Goal: Transaction & Acquisition: Purchase product/service

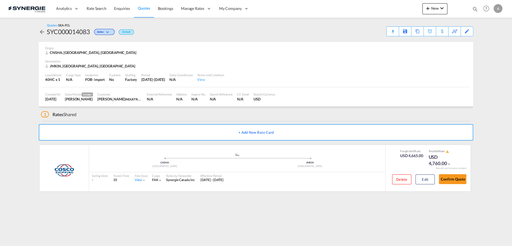
drag, startPoint x: 474, startPoint y: 10, endPoint x: 459, endPoint y: 10, distance: 15.4
click at [474, 9] on md-icon "icon-magnify" at bounding box center [475, 9] width 6 height 6
click at [385, 12] on select "Bookings Quotes Enquiries" at bounding box center [387, 9] width 26 height 10
select select "Quotes"
click at [374, 4] on select "Bookings Quotes Enquiries" at bounding box center [387, 9] width 26 height 10
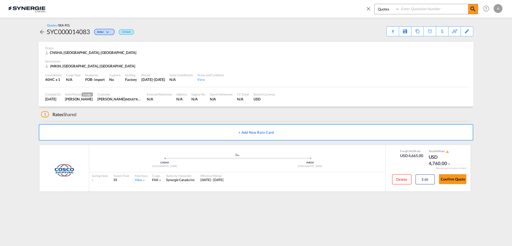
click at [415, 10] on input at bounding box center [433, 9] width 68 height 10
type input "13872"
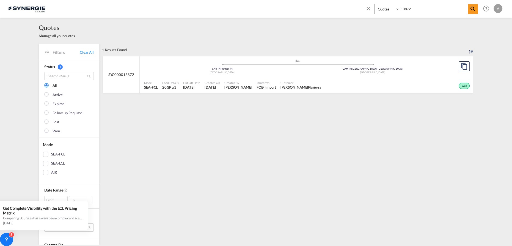
click at [289, 79] on div "Customer Suzanne Ishac Planterra" at bounding box center [300, 85] width 45 height 14
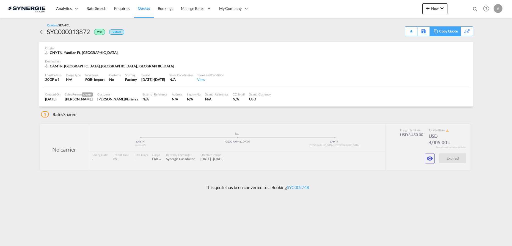
click at [452, 34] on div "Copy Quote" at bounding box center [448, 31] width 19 height 9
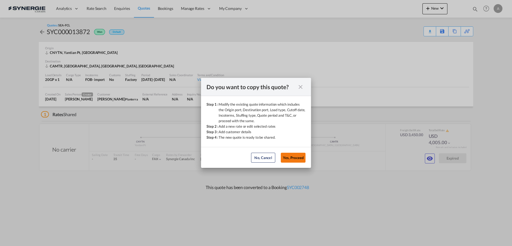
click at [292, 157] on button "Yes, Proceed" at bounding box center [293, 158] width 25 height 10
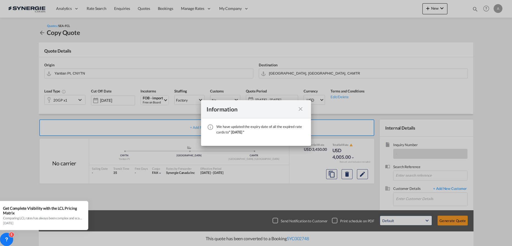
click at [297, 107] on div "We have ..." at bounding box center [300, 109] width 10 height 7
click at [303, 109] on md-icon "icon-close fg-AAA8AD cursor" at bounding box center [300, 109] width 7 height 7
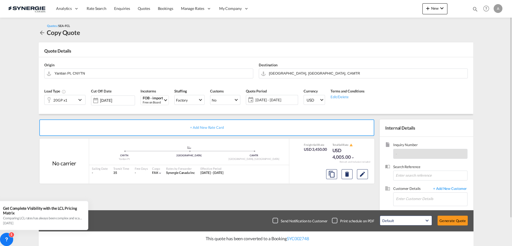
click at [278, 97] on span "15 Aug - 14 Sep 2025" at bounding box center [276, 100] width 44 height 8
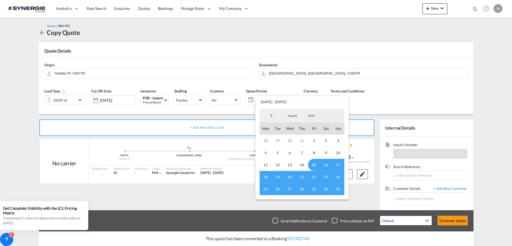
click at [313, 164] on span "15" at bounding box center [314, 165] width 12 height 12
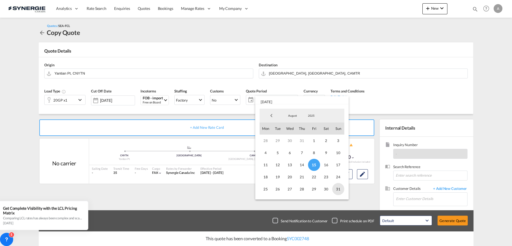
click at [336, 190] on span "31" at bounding box center [338, 189] width 12 height 12
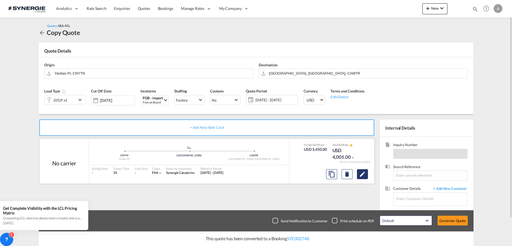
click at [366, 174] on button "Edit" at bounding box center [362, 174] width 11 height 10
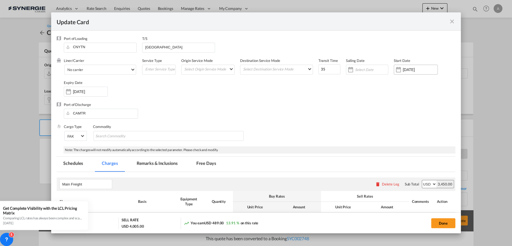
click at [408, 71] on input "06 Aug 2025" at bounding box center [420, 69] width 35 height 4
select select "per container"
select select "per B/L"
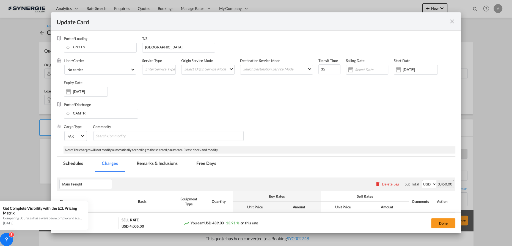
select select "per B/L"
select select "per shipment"
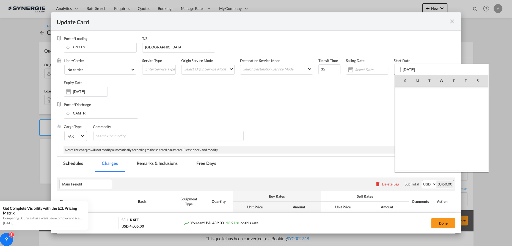
scroll to position [127225, 0]
click at [461, 117] on span "15" at bounding box center [466, 117] width 12 height 12
type input "[DATE]"
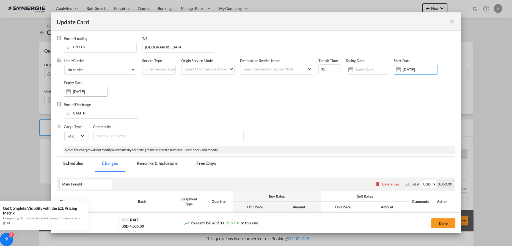
click at [86, 91] on input "[DATE]" at bounding box center [90, 91] width 35 height 4
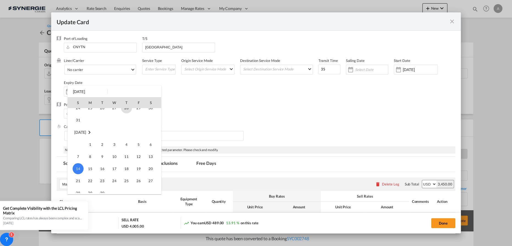
scroll to position [48, 0]
click at [74, 128] on span "31" at bounding box center [78, 127] width 11 height 11
type input "[DATE]"
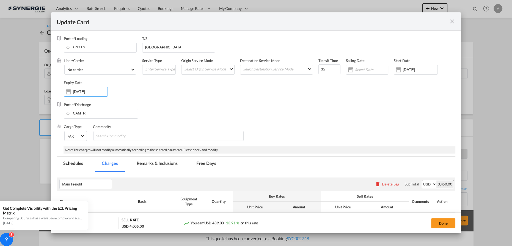
drag, startPoint x: 145, startPoint y: 164, endPoint x: 180, endPoint y: 125, distance: 52.7
click at [145, 165] on md-tab-item "Remarks & Inclusions" at bounding box center [157, 163] width 54 height 15
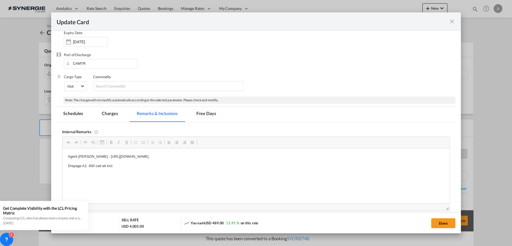
scroll to position [0, 0]
click at [113, 111] on md-tab-item "Charges" at bounding box center [109, 114] width 29 height 15
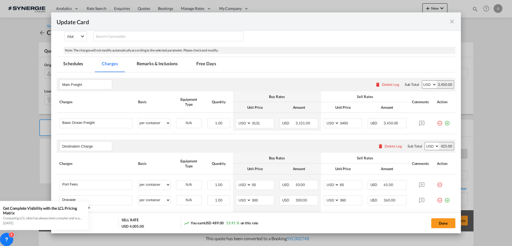
scroll to position [125, 0]
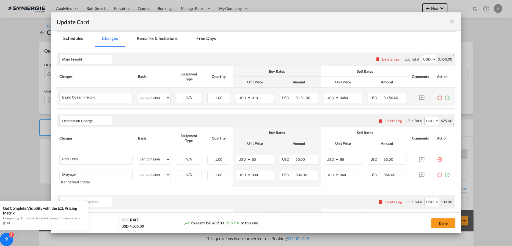
drag, startPoint x: 261, startPoint y: 97, endPoint x: 233, endPoint y: 98, distance: 27.2
click at [236, 98] on md-input-container "AED AFN ALL AMD ANG AOA ARS AUD AWG AZN BAM BBD BDT BGN BHD BIF BMD BND BOB BRL…" at bounding box center [255, 98] width 38 height 10
click at [256, 99] on input "3131" at bounding box center [262, 97] width 23 height 8
type input "2891"
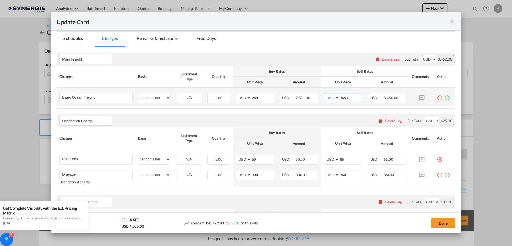
click at [339, 98] on input "3450" at bounding box center [350, 97] width 23 height 8
type input "3215"
click at [237, 115] on div "Destination Charge Please enter leg name Leg Name Already Exists Delete Leg Sub…" at bounding box center [256, 120] width 398 height 13
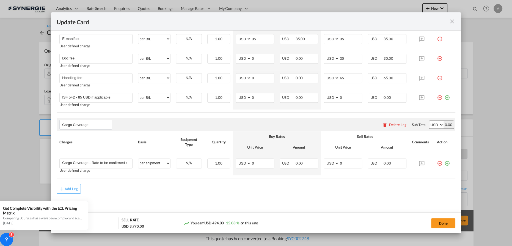
scroll to position [326, 0]
click at [439, 223] on button "Done" at bounding box center [443, 223] width 24 height 10
type input "[DATE]"
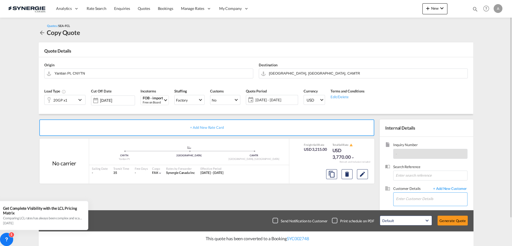
click at [412, 199] on input "Enter Customer Details" at bounding box center [431, 198] width 71 height 12
click at [412, 187] on div "Suzanne Ishac suzanne@ planterra .ca | Planterra" at bounding box center [431, 184] width 72 height 15
type input "Planterra, Suzanne Ishac, suzanne@planterra.ca"
click at [454, 221] on button "Generate Quote" at bounding box center [452, 220] width 30 height 10
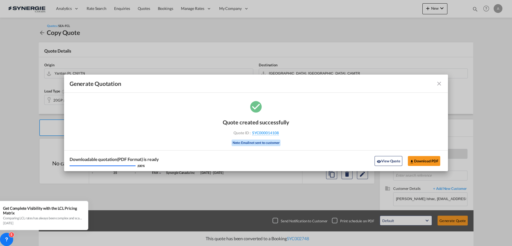
click at [387, 161] on button "View Quote" at bounding box center [387, 161] width 27 height 10
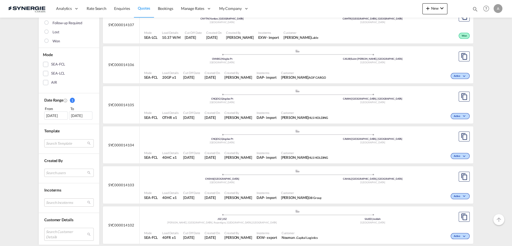
scroll to position [125, 0]
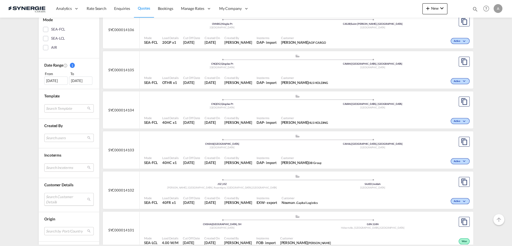
click at [61, 198] on md-select "Search Customer Details user name user arturo ZAMBRANO arturo.zambrano@industra…" at bounding box center [68, 199] width 49 height 13
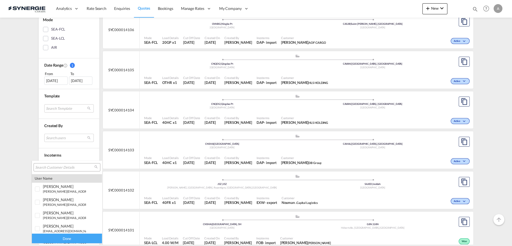
click at [59, 167] on input "search" at bounding box center [64, 167] width 59 height 5
click at [30, 128] on md-backdrop at bounding box center [256, 123] width 512 height 246
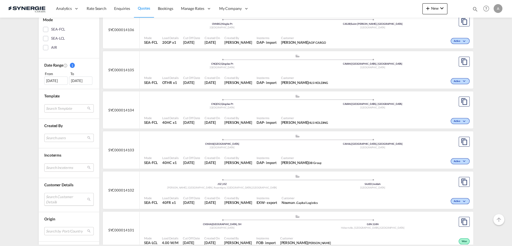
click at [59, 199] on md-select "Search Customer Details" at bounding box center [68, 199] width 49 height 13
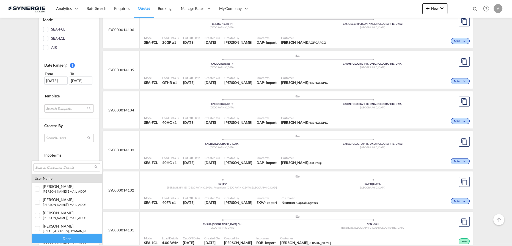
click at [58, 168] on input "search" at bounding box center [64, 167] width 59 height 5
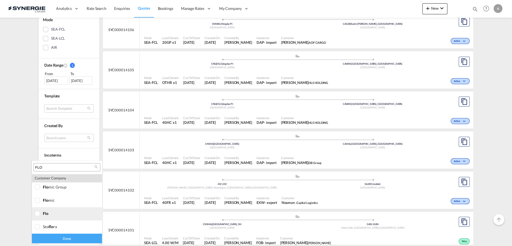
type input "FLO"
click at [40, 214] on div at bounding box center [37, 213] width 5 height 5
click at [54, 240] on div "Done" at bounding box center [67, 238] width 70 height 10
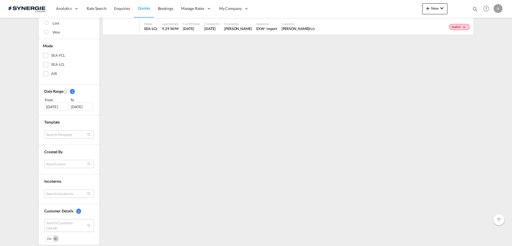
scroll to position [100, 0]
click at [54, 106] on div "[DATE]" at bounding box center [55, 105] width 23 height 8
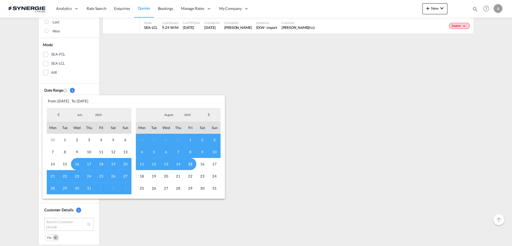
click at [95, 114] on span "2025" at bounding box center [99, 115] width 18 height 4
drag, startPoint x: 101, startPoint y: 89, endPoint x: 106, endPoint y: 93, distance: 6.9
click at [101, 90] on md-option "2023" at bounding box center [103, 88] width 37 height 13
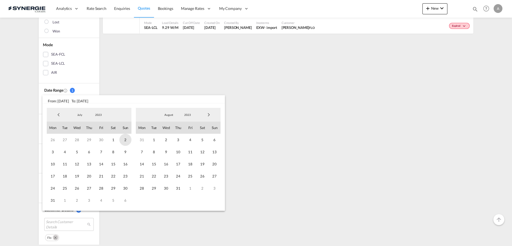
drag, startPoint x: 110, startPoint y: 141, endPoint x: 128, endPoint y: 139, distance: 17.7
click at [110, 141] on span "1" at bounding box center [113, 140] width 12 height 12
click at [188, 113] on span "2023" at bounding box center [188, 115] width 18 height 4
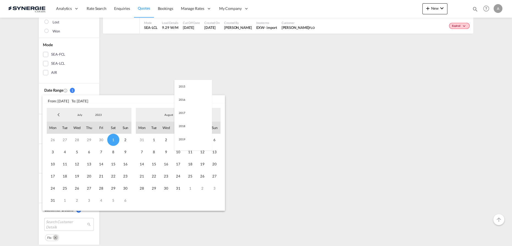
scroll to position [77, 0]
click at [183, 140] on md-option "2025" at bounding box center [192, 141] width 37 height 13
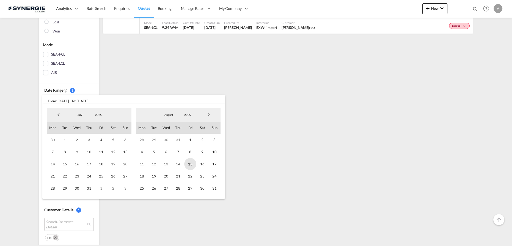
click at [195, 166] on span "15" at bounding box center [190, 164] width 12 height 12
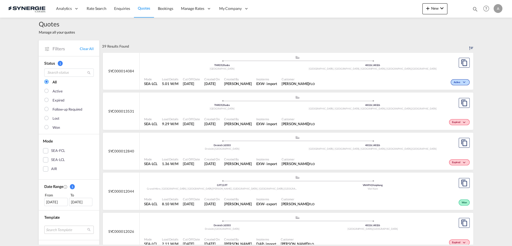
scroll to position [0, 0]
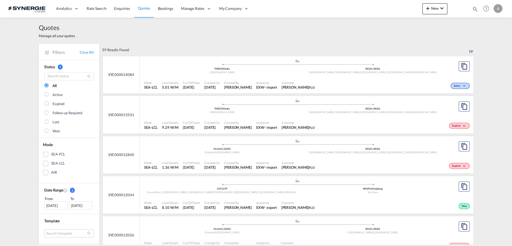
click at [45, 154] on div "SEA-FCL" at bounding box center [45, 153] width 5 height 5
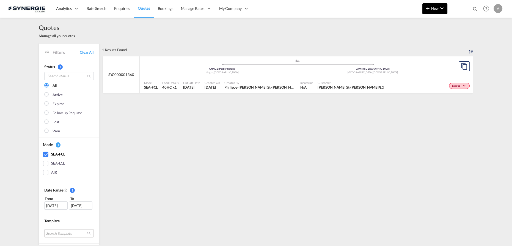
click at [428, 8] on md-icon "icon-plus 400-fg" at bounding box center [427, 8] width 7 height 7
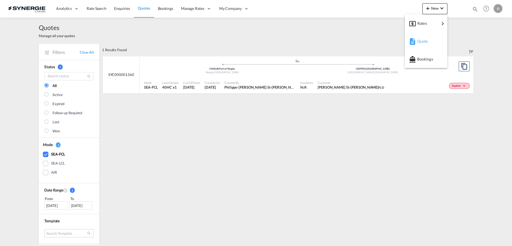
click at [418, 40] on span "Quote" at bounding box center [420, 41] width 6 height 11
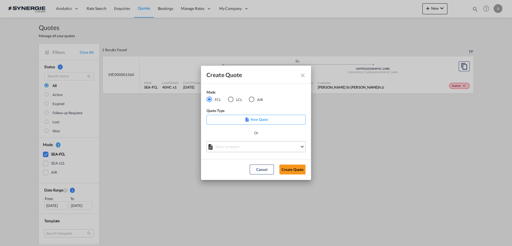
click at [240, 147] on md-select "Select template *NEW* FCL FREEHAND / DAP Pablo Gomez Saldarriaga | 10 Jul 2025 …" at bounding box center [255, 146] width 99 height 11
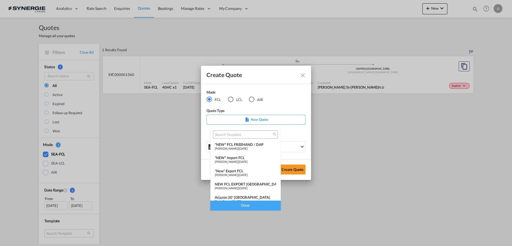
click at [241, 159] on div "*NEW* Import FCL" at bounding box center [245, 157] width 61 height 4
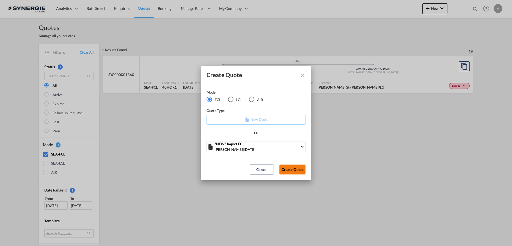
click at [296, 170] on button "Create Quote" at bounding box center [292, 169] width 26 height 10
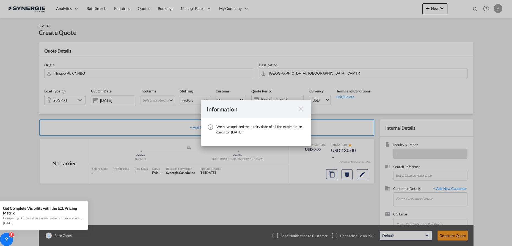
click at [300, 110] on md-icon "icon-close fg-AAA8AD cursor" at bounding box center [300, 109] width 7 height 7
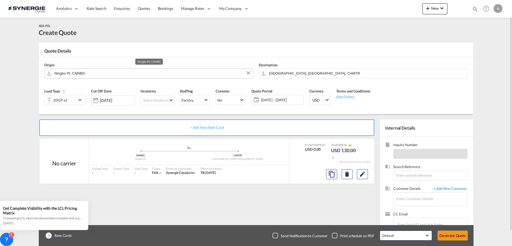
click at [128, 72] on input "Ningbo Pt, CNNBG" at bounding box center [152, 73] width 196 height 10
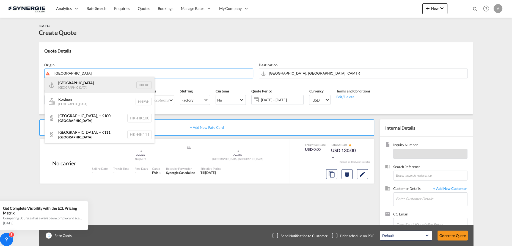
click at [73, 84] on div "Hong Kong Hong Kong HKHKG" at bounding box center [100, 85] width 110 height 16
type input "Hong Kong, HKHKG"
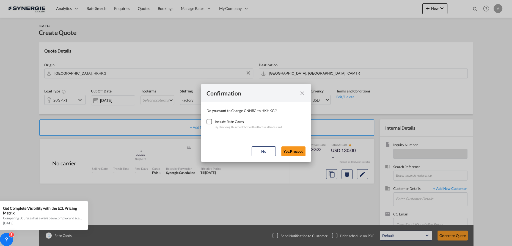
drag, startPoint x: 209, startPoint y: 121, endPoint x: 267, endPoint y: 137, distance: 59.8
click at [209, 122] on div "Checkbox No Ink" at bounding box center [208, 121] width 5 height 5
click at [287, 149] on button "Yes,Proceed" at bounding box center [293, 151] width 24 height 10
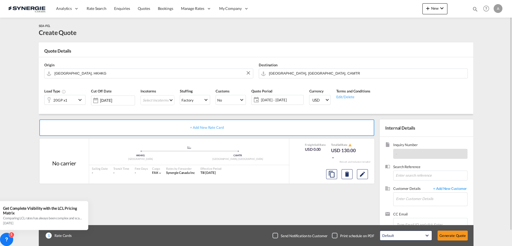
click at [47, 102] on div at bounding box center [49, 99] width 9 height 11
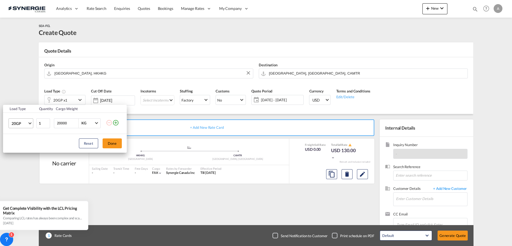
click at [17, 126] on md-select-value "20GP" at bounding box center [22, 122] width 22 height 9
click at [22, 148] on md-option "40HC" at bounding box center [25, 149] width 37 height 13
click at [117, 143] on button "Done" at bounding box center [112, 143] width 19 height 10
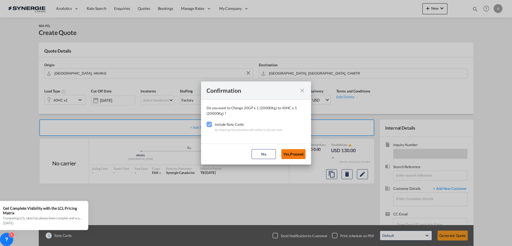
click at [291, 154] on button "Yes,Proceed" at bounding box center [293, 154] width 24 height 10
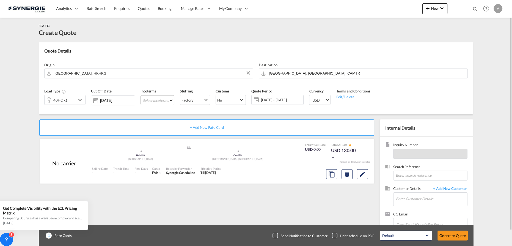
drag, startPoint x: 159, startPoint y: 103, endPoint x: 160, endPoint y: 118, distance: 15.4
click at [159, 103] on md-select "Select Incoterms DPU - import Delivery at Place Unloaded EXW - export Ex Works …" at bounding box center [157, 100] width 34 height 10
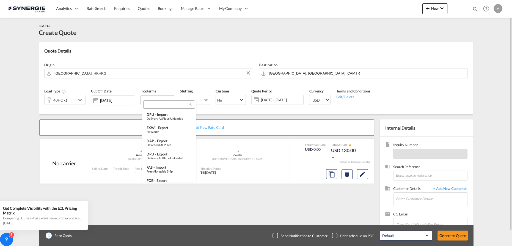
click at [154, 103] on input "search" at bounding box center [167, 104] width 44 height 5
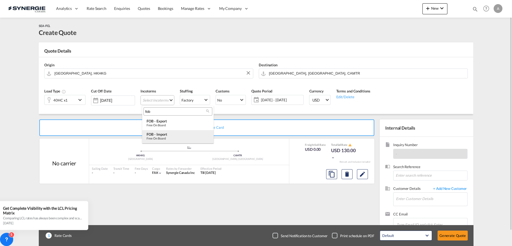
type input "fob"
click at [166, 134] on div "FOB - import" at bounding box center [177, 134] width 63 height 4
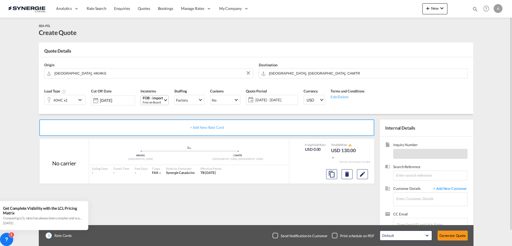
click at [271, 100] on span "[DATE] - [DATE]" at bounding box center [275, 99] width 41 height 5
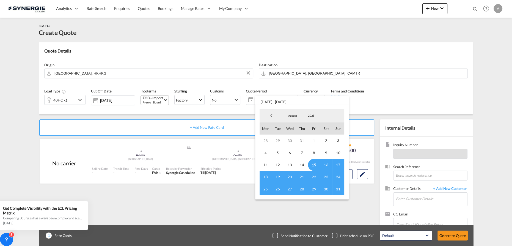
drag, startPoint x: 313, startPoint y: 166, endPoint x: 337, endPoint y: 186, distance: 31.6
click at [313, 165] on span "15" at bounding box center [314, 165] width 12 height 12
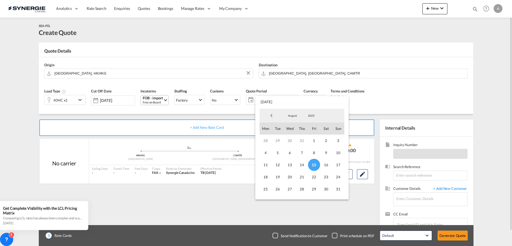
click at [339, 190] on span "31" at bounding box center [338, 189] width 12 height 12
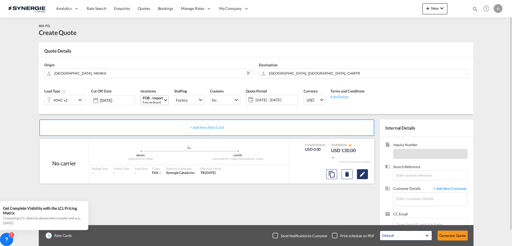
click at [362, 175] on md-icon "Edit" at bounding box center [362, 174] width 7 height 7
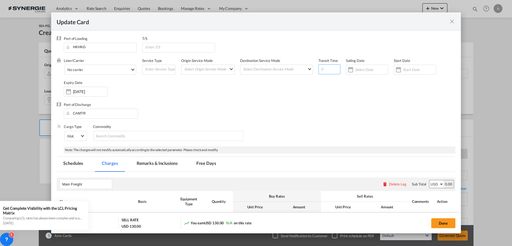
click at [320, 70] on input "Update CardPort of ..." at bounding box center [329, 69] width 22 height 10
select select "per container"
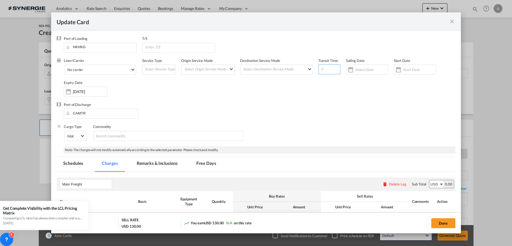
select select "per container"
select select "per B/L"
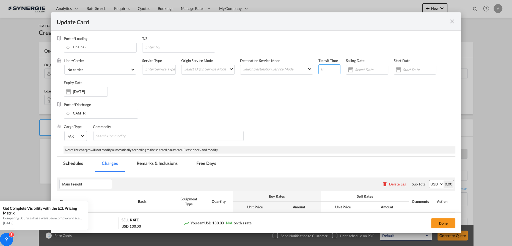
select select "per B/L"
select select "per shipment"
type input "35"
click at [413, 69] on input "Update CardPort of ..." at bounding box center [419, 69] width 33 height 4
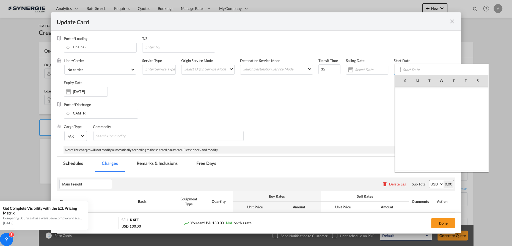
scroll to position [127225, 0]
click at [467, 116] on span "15" at bounding box center [466, 117] width 12 height 12
type input "[DATE]"
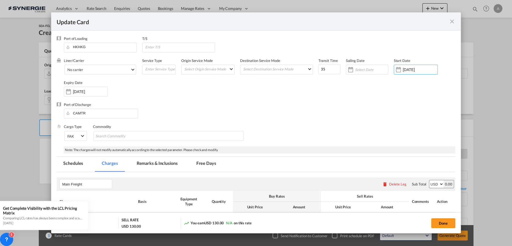
click at [88, 93] on input "[DATE]" at bounding box center [90, 91] width 35 height 4
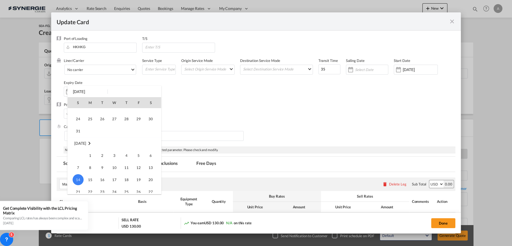
scroll to position [23, 0]
click at [76, 151] on span "31" at bounding box center [78, 152] width 11 height 11
type input "[DATE]"
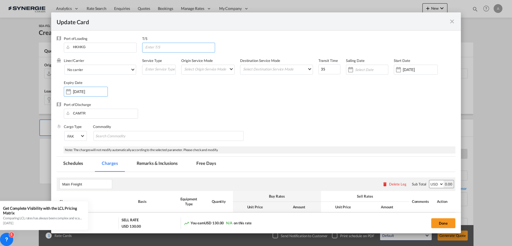
click at [166, 47] on input "Update CardPort of ..." at bounding box center [180, 47] width 70 height 8
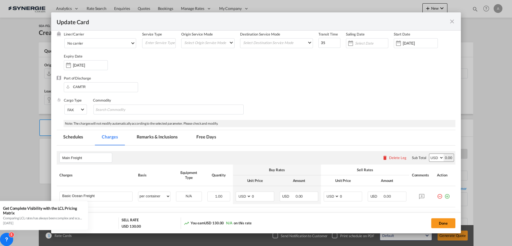
scroll to position [50, 0]
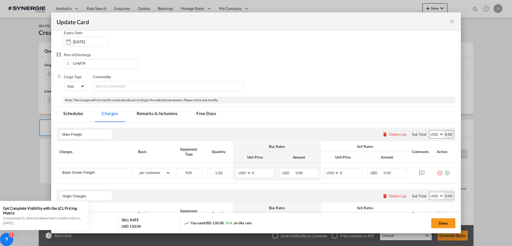
type input "VANCOUVER"
click at [154, 114] on md-tab-item "Remarks & Inclusions" at bounding box center [157, 114] width 54 height 15
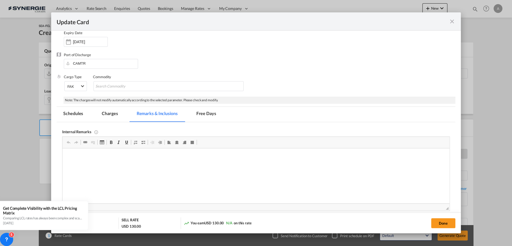
scroll to position [0, 0]
drag, startPoint x: 117, startPoint y: 162, endPoint x: 115, endPoint y: 158, distance: 4.8
click at [114, 160] on html at bounding box center [255, 156] width 387 height 17
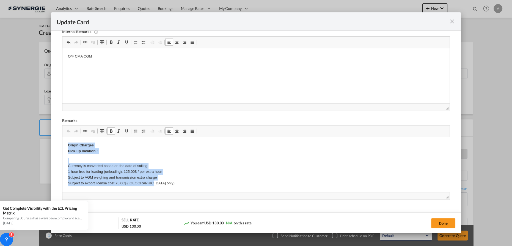
drag, startPoint x: 67, startPoint y: 144, endPoint x: 176, endPoint y: 182, distance: 115.4
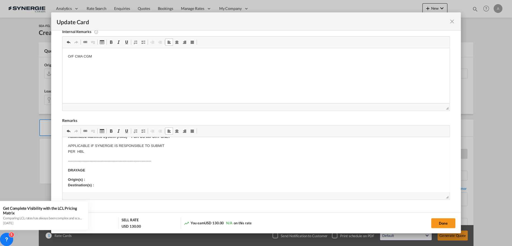
scroll to position [75, 0]
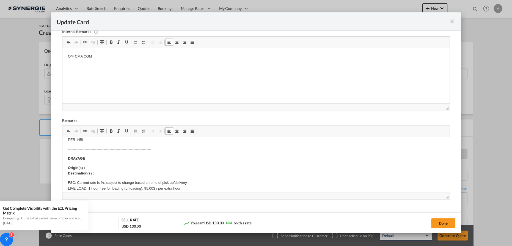
click at [95, 168] on p "Origin(s) : Destination(s) :" at bounding box center [256, 171] width 376 height 12
click at [103, 171] on p "Origin(s) : MONTREAL RAMP, QC Destination(s) :" at bounding box center [256, 171] width 376 height 12
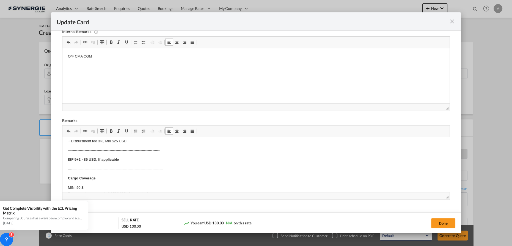
scroll to position [275, 0]
click at [98, 59] on p "O/F CMA CGM" at bounding box center [256, 57] width 376 height 6
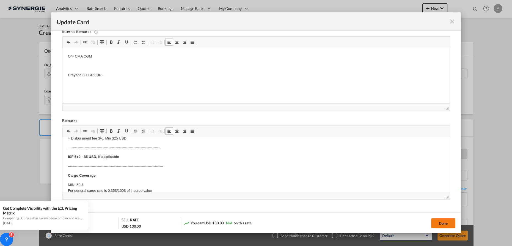
click at [445, 222] on button "Done" at bounding box center [443, 223] width 24 height 10
type input "[DATE]"
type input "30 Aug 2025"
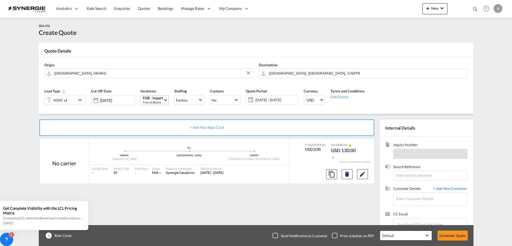
scroll to position [16, 0]
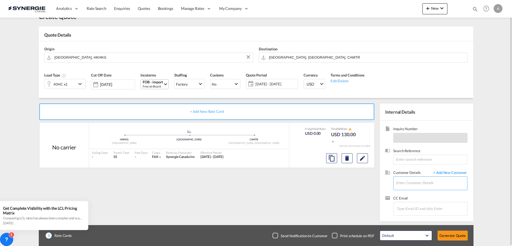
click at [408, 181] on input "Enter Customer Details" at bounding box center [431, 182] width 71 height 12
click at [419, 182] on input "Enter Customer Details" at bounding box center [431, 182] width 71 height 12
paste input "tania.bernard@flo.com"
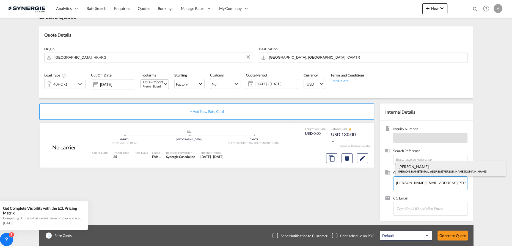
click at [417, 170] on div "Tania Bernard tania.bernard@flo.com" at bounding box center [450, 168] width 110 height 15
type input "FLO, Tania Bernard, tania.bernard@flo.com"
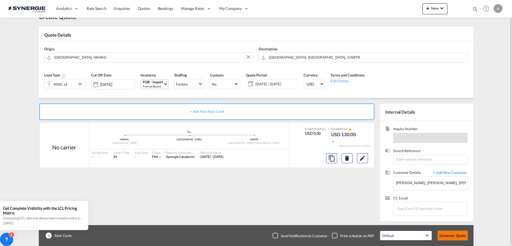
click at [449, 233] on button "Generate Quote" at bounding box center [452, 235] width 30 height 10
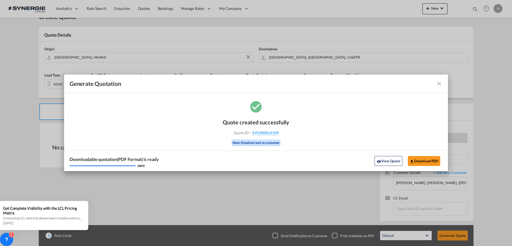
drag, startPoint x: 393, startPoint y: 162, endPoint x: 456, endPoint y: 90, distance: 96.6
click at [393, 162] on button "View Quote" at bounding box center [387, 161] width 27 height 10
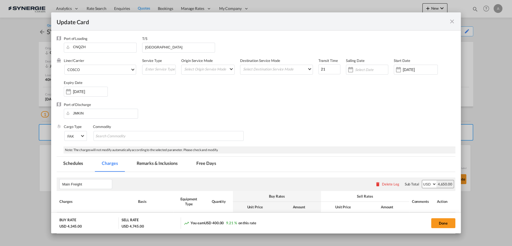
scroll to position [75, 0]
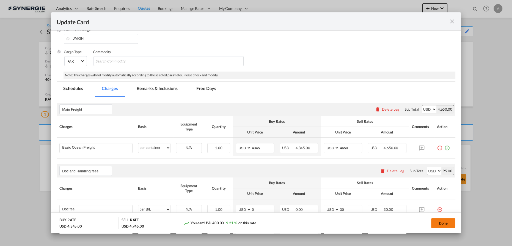
click at [443, 225] on button "Done" at bounding box center [443, 223] width 24 height 10
type input "[DATE]"
type input "20 Aug 2025"
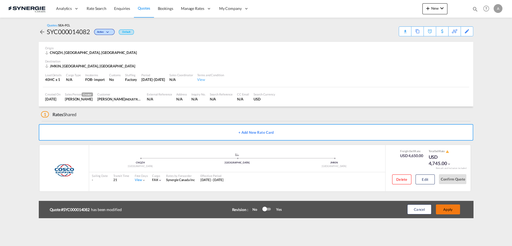
click at [453, 209] on button "Apply" at bounding box center [448, 209] width 24 height 10
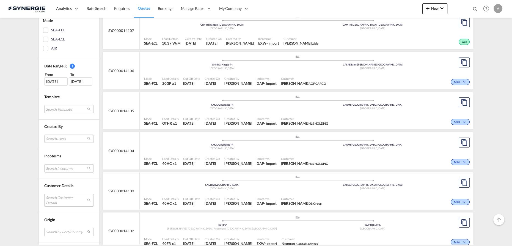
scroll to position [150, 0]
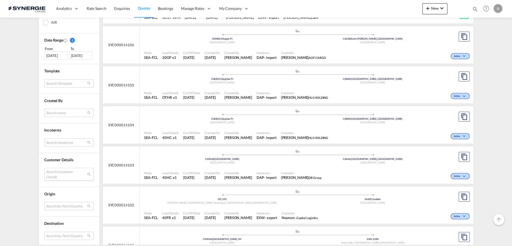
click at [59, 173] on md-select "Search Customer Details user name user [PERSON_NAME] [PERSON_NAME][EMAIL_ADDRES…" at bounding box center [68, 174] width 49 height 13
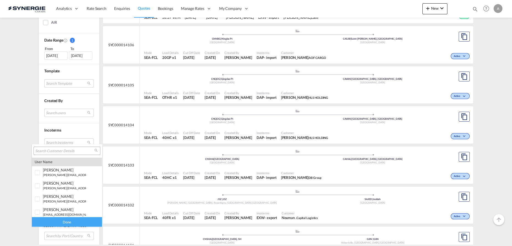
click at [66, 152] on input "search" at bounding box center [64, 150] width 59 height 5
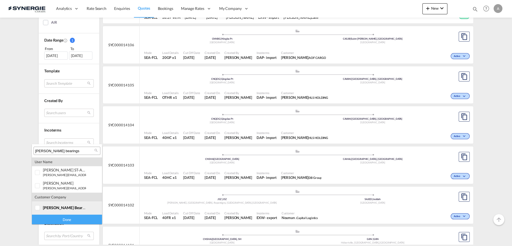
type input "[PERSON_NAME] bearings"
drag, startPoint x: 40, startPoint y: 208, endPoint x: 47, endPoint y: 219, distance: 13.1
click at [40, 208] on div at bounding box center [37, 207] width 5 height 5
click at [51, 219] on div "Done" at bounding box center [67, 219] width 70 height 10
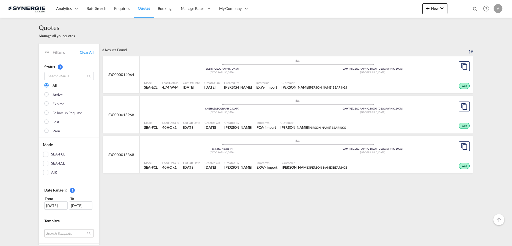
scroll to position [50, 0]
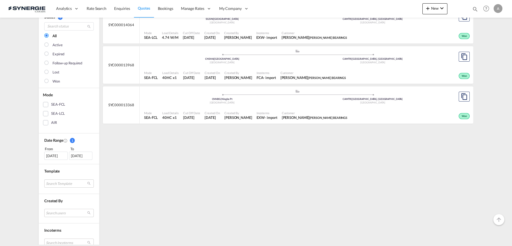
click at [48, 153] on div "16 Jul 2025" at bounding box center [55, 155] width 23 height 8
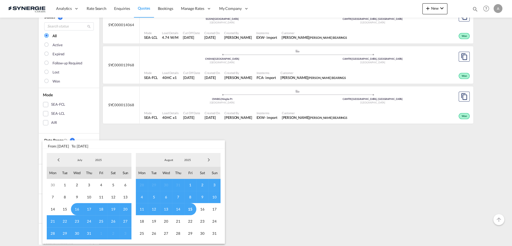
click at [95, 159] on span "2025" at bounding box center [99, 160] width 18 height 4
click at [94, 133] on md-option "2023" at bounding box center [103, 133] width 37 height 13
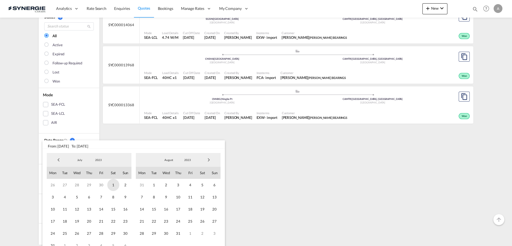
click at [112, 187] on span "1" at bounding box center [113, 185] width 12 height 12
click at [188, 160] on span "2023" at bounding box center [188, 160] width 18 height 4
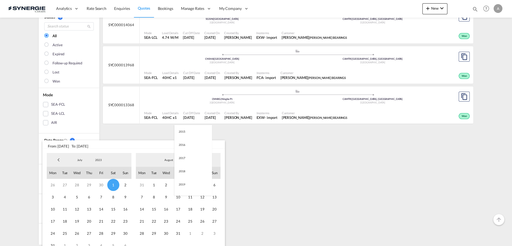
scroll to position [77, 0]
click at [182, 189] on md-option "2025" at bounding box center [192, 186] width 37 height 13
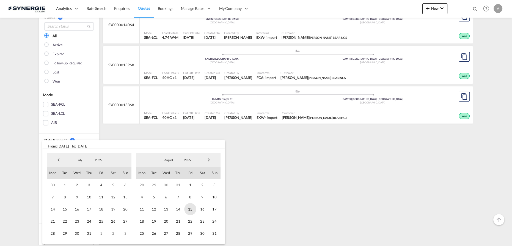
click at [192, 211] on span "15" at bounding box center [190, 209] width 12 height 12
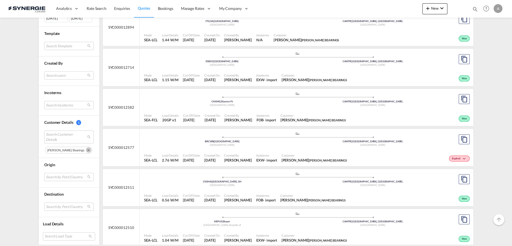
scroll to position [250, 0]
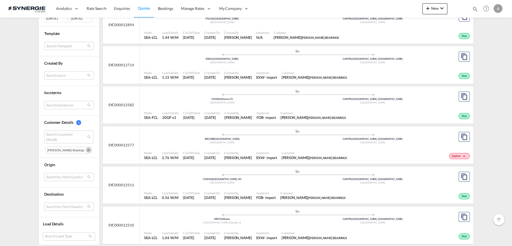
click at [254, 189] on div "Created By Adriana Groposila" at bounding box center [238, 196] width 32 height 14
click at [86, 149] on md-icon "Remove" at bounding box center [88, 149] width 5 height 5
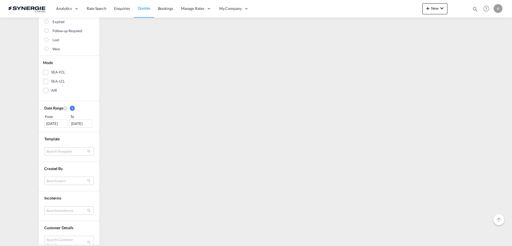
scroll to position [125, 0]
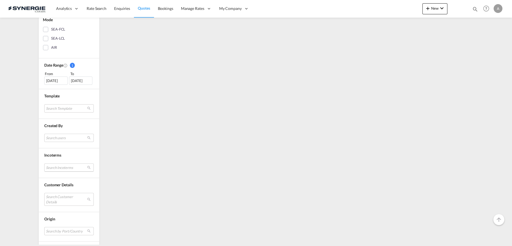
click at [57, 169] on md-select "Search Incoterms FOB-EXPORT free on board DPU-EXPORT delivery at place unloaded…" at bounding box center [68, 167] width 49 height 8
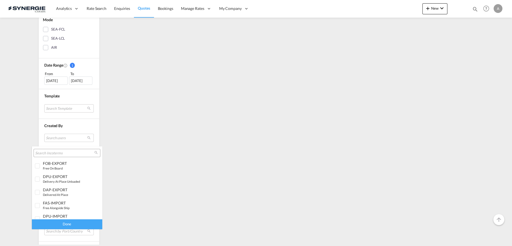
click at [193, 149] on md-backdrop at bounding box center [256, 123] width 512 height 246
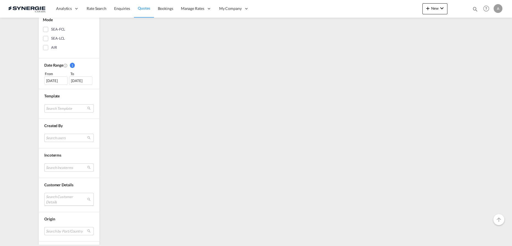
click at [62, 195] on md-select "Search Customer Details" at bounding box center [68, 199] width 49 height 13
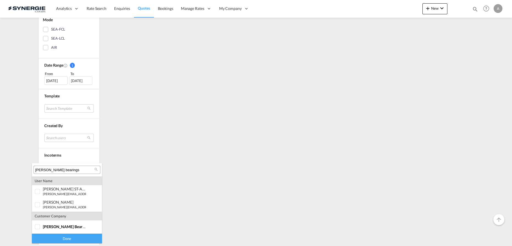
click at [74, 169] on input "allen bearings" at bounding box center [64, 169] width 59 height 5
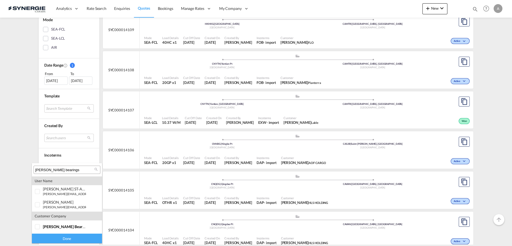
paste input "overseas1@chimon.com.cn"
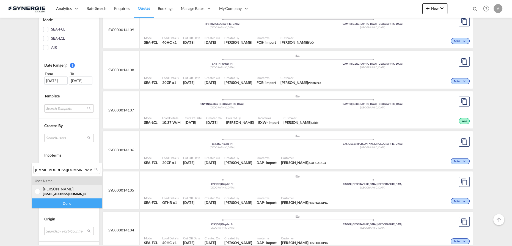
type input "overseas1@chimon.com.cn"
click at [62, 193] on span "overseas1@chimon.com.cn" at bounding box center [68, 194] width 50 height 4
click at [62, 203] on div "Done" at bounding box center [67, 203] width 70 height 10
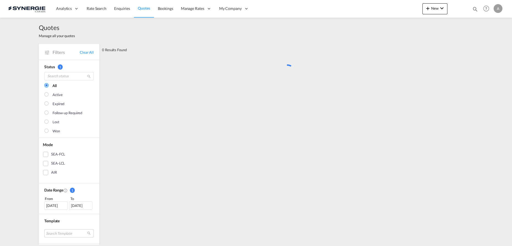
scroll to position [0, 0]
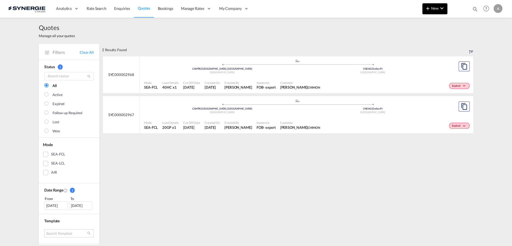
click at [435, 9] on span "New" at bounding box center [434, 8] width 21 height 4
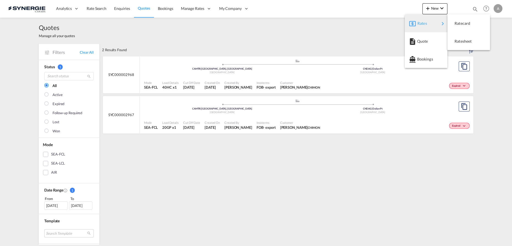
click at [431, 22] on div "Rates" at bounding box center [428, 23] width 22 height 14
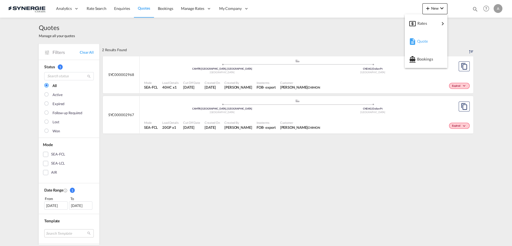
click at [424, 44] on div "Quote" at bounding box center [427, 41] width 20 height 14
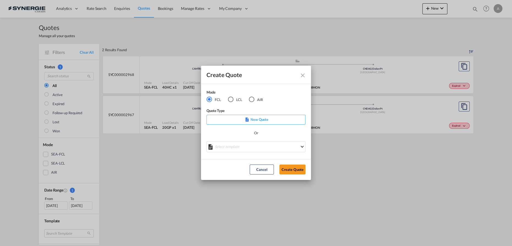
click at [229, 100] on div "LCL" at bounding box center [230, 98] width 5 height 5
click at [239, 148] on div "Create QuoteModeFCL LCLAIR ..." at bounding box center [255, 147] width 99 height 12
click at [242, 146] on md-select "Select template New DAP Import LCL Karen Mercier | 09 Jul 2025 BRAZIL LCL EXPOR…" at bounding box center [255, 146] width 99 height 11
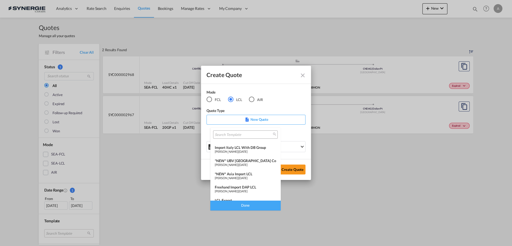
scroll to position [71, 0]
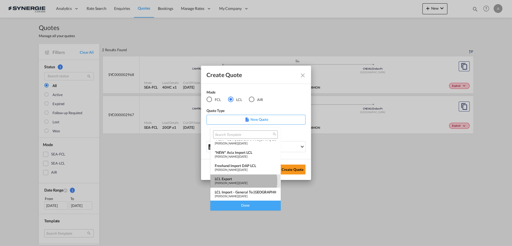
drag, startPoint x: 242, startPoint y: 181, endPoint x: 252, endPoint y: 180, distance: 10.2
click at [238, 181] on span "Pablo Gomez Saldarriaga" at bounding box center [226, 183] width 23 height 4
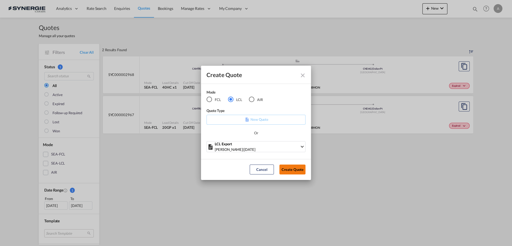
click at [298, 169] on button "Create Quote" at bounding box center [292, 169] width 26 height 10
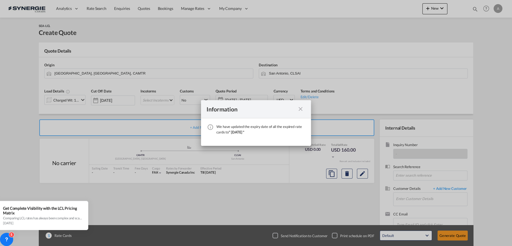
click at [302, 108] on md-icon "icon-close fg-AAA8AD cursor" at bounding box center [300, 109] width 7 height 7
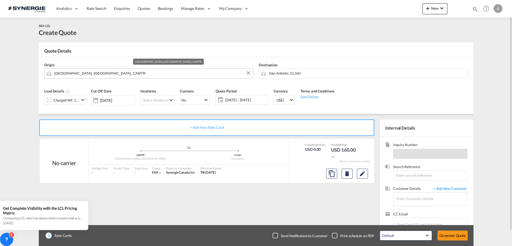
click at [127, 72] on input "[GEOGRAPHIC_DATA], [GEOGRAPHIC_DATA], CAMTR" at bounding box center [152, 73] width 196 height 10
click at [329, 75] on input "San Antonio, CLSAI" at bounding box center [367, 73] width 196 height 10
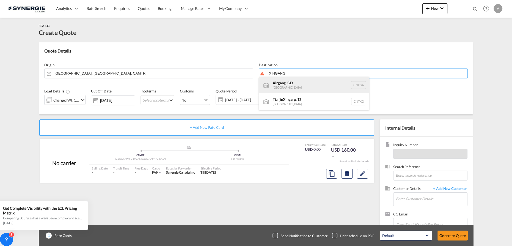
click at [293, 84] on div "Xingang , GD China CNXGA" at bounding box center [314, 85] width 110 height 16
type input "Xingang, GD, CNXGA"
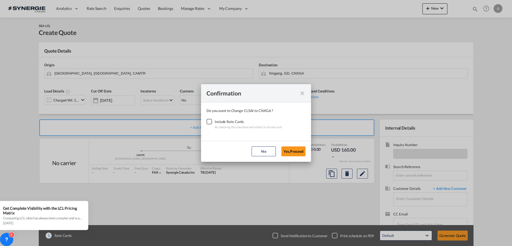
click at [209, 122] on div "Checkbox No Ink" at bounding box center [208, 121] width 5 height 5
click at [288, 152] on button "Yes,Proceed" at bounding box center [293, 151] width 24 height 10
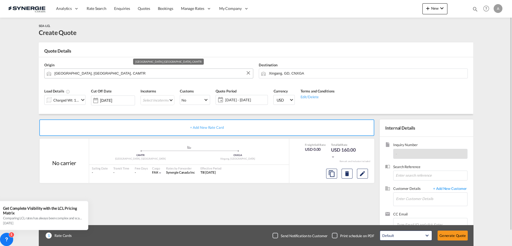
click at [131, 71] on input "[GEOGRAPHIC_DATA], [GEOGRAPHIC_DATA], CAMTR" at bounding box center [152, 73] width 196 height 10
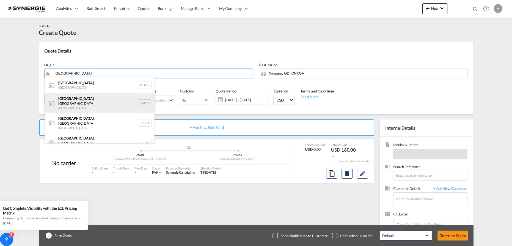
click at [87, 98] on div "Toronto , ON Canada CATOR" at bounding box center [100, 103] width 110 height 20
type input "Toronto, ON, CATOR"
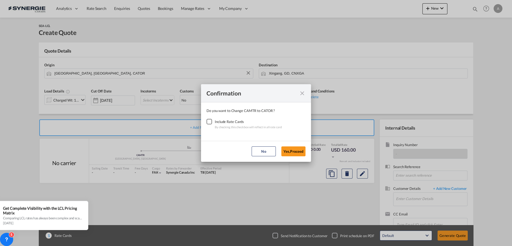
click at [207, 123] on div "Checkbox No Ink" at bounding box center [208, 121] width 5 height 5
drag, startPoint x: 296, startPoint y: 155, endPoint x: 293, endPoint y: 147, distance: 8.5
click at [296, 155] on button "Yes,Proceed" at bounding box center [293, 151] width 24 height 10
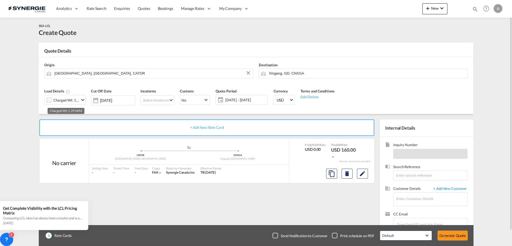
click at [76, 102] on div "Charged Wt: 1.39 W/M" at bounding box center [66, 100] width 26 height 8
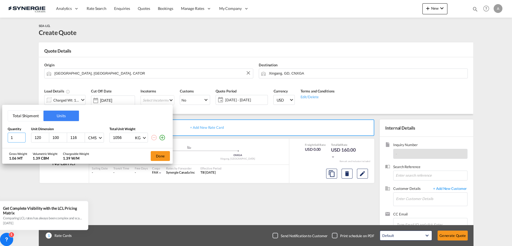
drag, startPoint x: 12, startPoint y: 138, endPoint x: 2, endPoint y: 134, distance: 9.9
click at [7, 137] on div "Total Shipment Units Quantity Unit Dimension Total Unit Weight 1 120 100 116 CM…" at bounding box center [87, 126] width 170 height 43
type input "3"
type input "80"
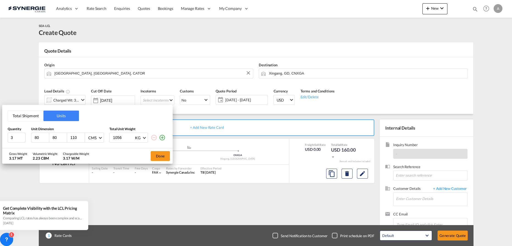
type input "110"
type input "350"
click at [161, 151] on button "Done" at bounding box center [160, 156] width 19 height 10
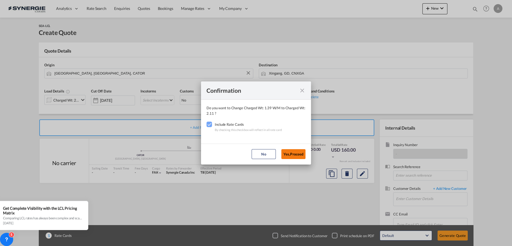
click at [284, 154] on button "Yes,Proceed" at bounding box center [293, 154] width 24 height 10
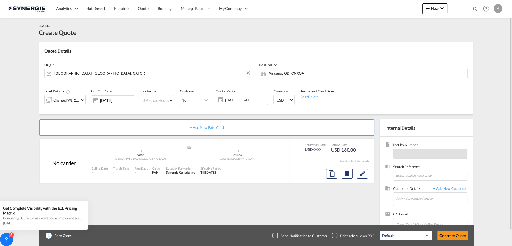
click at [158, 101] on md-select "Select Incoterms DPU - export Delivery at Place Unloaded FOB - export Free on B…" at bounding box center [157, 100] width 34 height 10
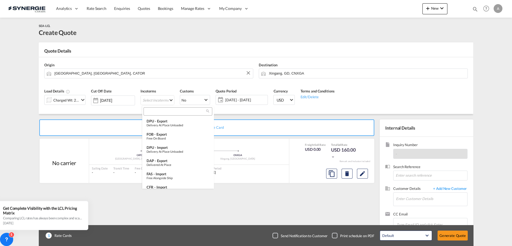
click at [167, 111] on input "search" at bounding box center [175, 111] width 61 height 5
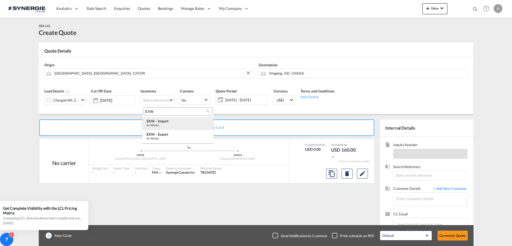
type input "EXW"
drag, startPoint x: 163, startPoint y: 120, endPoint x: 167, endPoint y: 137, distance: 17.8
click at [167, 136] on md-content "EXW EXW - import Ex Works EXW - export Ex Works" at bounding box center [177, 124] width 71 height 37
click at [167, 137] on div "Ex Works" at bounding box center [177, 138] width 63 height 4
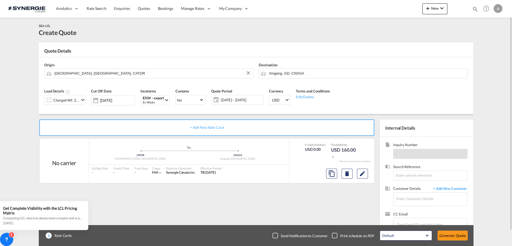
click at [223, 104] on div "15 Aug - 14 Sep 2025 15 Aug - 14 Sep 2025 August January February March April M…" at bounding box center [237, 100] width 52 height 10
click at [365, 172] on md-icon "Edit" at bounding box center [362, 173] width 7 height 7
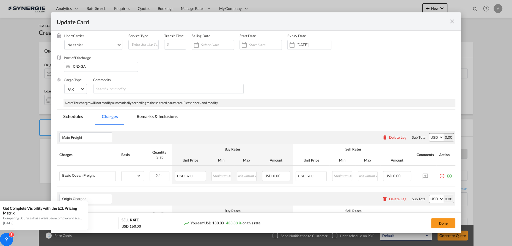
scroll to position [25, 0]
click at [267, 43] on input "Update CardPort of ..." at bounding box center [264, 45] width 33 height 4
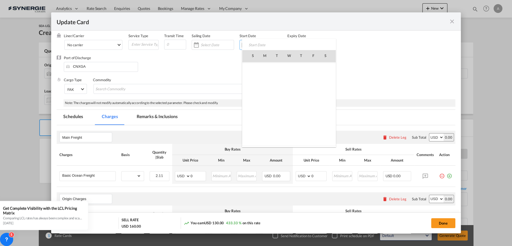
scroll to position [127225, 0]
click at [314, 90] on span "15" at bounding box center [313, 92] width 12 height 12
type input "15 Aug 2025"
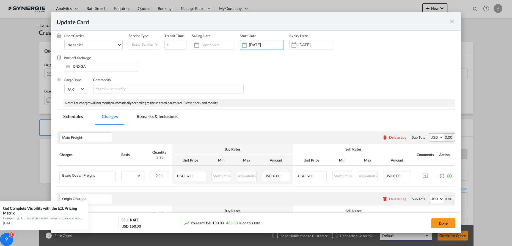
click at [189, 62] on div "Port of Discharge CNXGA" at bounding box center [256, 66] width 398 height 22
click at [170, 43] on input "Update CardPort of ..." at bounding box center [175, 45] width 22 height 10
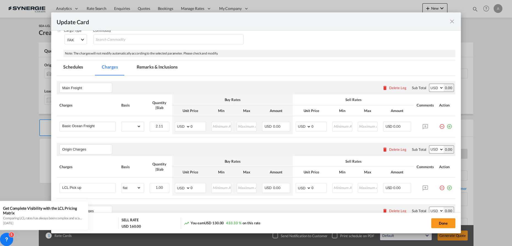
scroll to position [75, 0]
type input "35"
click at [128, 126] on select "gross_weight volumetric_weight per_shipment per_bl per_km per_hawb per_kg flat …" at bounding box center [130, 125] width 19 height 9
select select "per_cbm"
click at [121, 121] on select "gross_weight volumetric_weight per_shipment per_bl per_km per_hawb per_kg flat …" at bounding box center [130, 125] width 19 height 9
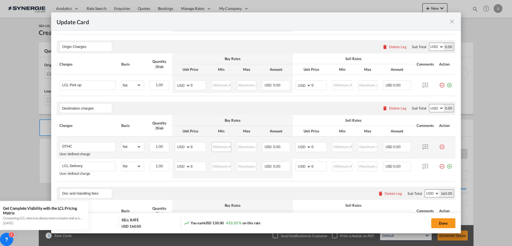
scroll to position [175, 0]
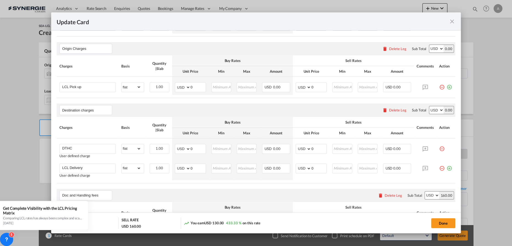
click at [391, 109] on div "Delete Leg" at bounding box center [397, 110] width 17 height 4
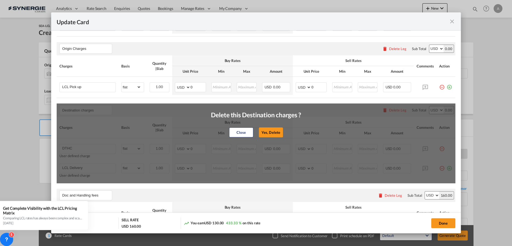
click at [265, 132] on button "Yes, Delete" at bounding box center [271, 132] width 24 height 10
type input "Doc and Handling fees"
type input "SOLAS/VGM Fee"
select select "per_bl"
type input "10"
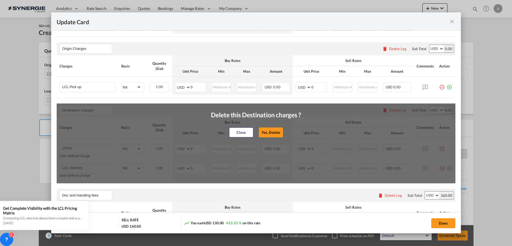
type input "30"
type input "B13 Export declaration"
select select "per_bl"
type input "35"
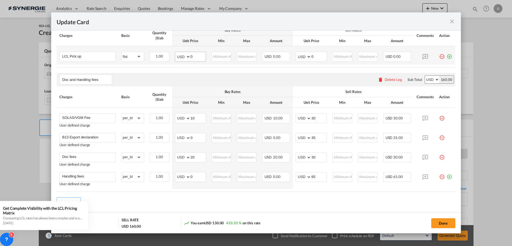
scroll to position [220, 0]
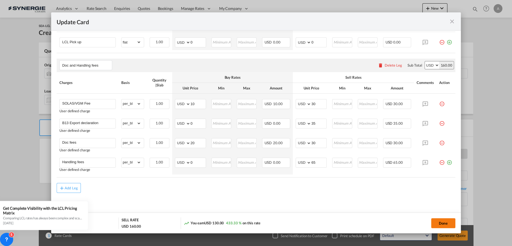
click at [432, 220] on button "Done" at bounding box center [443, 223] width 24 height 10
type input "[DATE]"
type input "13 Sep 2025"
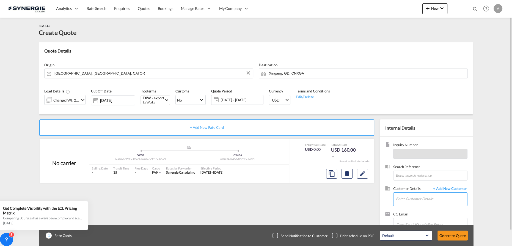
click at [410, 201] on input "Enter Customer Details" at bounding box center [431, 198] width 71 height 12
click at [421, 186] on div "SELENA SHAO overseas1@chimo n.com.cn | CHIMON" at bounding box center [450, 184] width 110 height 15
type input "CHIMON, SELENA SHAO, overseas1@chimon.com.cn"
click at [447, 234] on button "Generate Quote" at bounding box center [452, 235] width 30 height 10
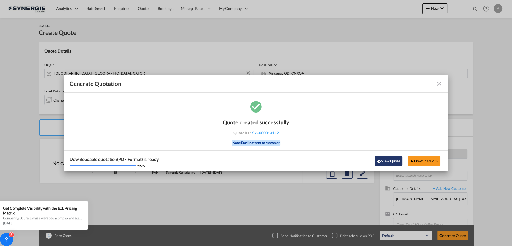
click at [387, 160] on button "View Quote" at bounding box center [387, 161] width 27 height 10
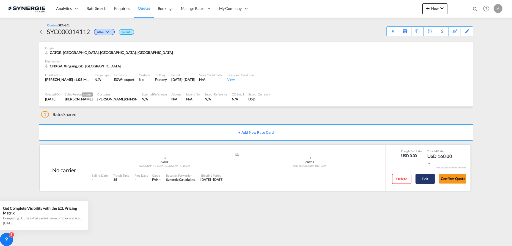
click at [431, 178] on button "Edit" at bounding box center [424, 179] width 19 height 10
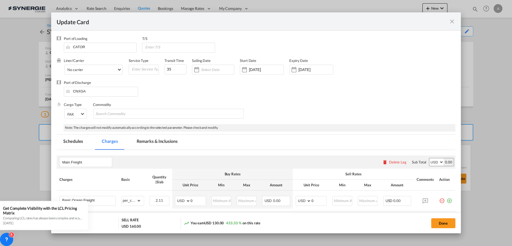
click at [149, 143] on md-tab-item "Remarks & Inclusions" at bounding box center [157, 141] width 54 height 15
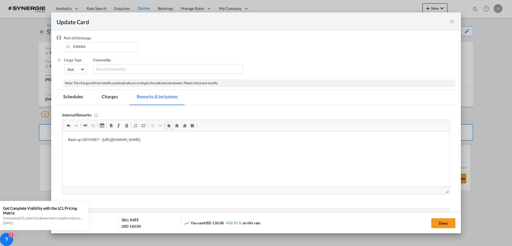
click at [106, 96] on md-tab-item "Charges" at bounding box center [109, 97] width 29 height 15
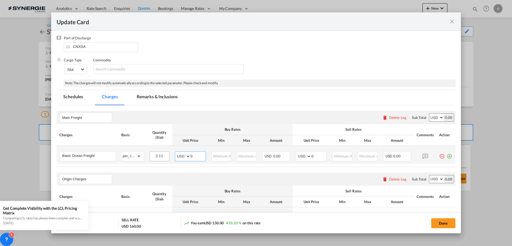
drag, startPoint x: 192, startPoint y: 156, endPoint x: 165, endPoint y: 153, distance: 27.1
click at [166, 154] on tr "Basic Ocean Freight Please Enter Already Exists gross_weight volumetric_weight …" at bounding box center [256, 155] width 398 height 18
type input "70"
type input "90"
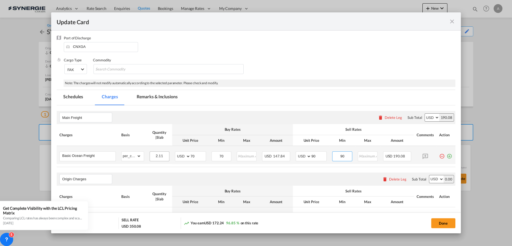
type input "90"
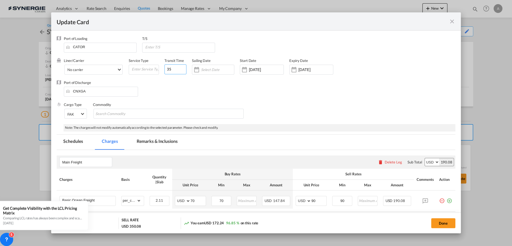
drag, startPoint x: 172, startPoint y: 70, endPoint x: 130, endPoint y: 76, distance: 42.8
click at [127, 75] on div "Liner/Carrier No carrier 2HM LOGISTICS D.O.O AAXL GLOBAL SHIPPING LINES LLC ABD…" at bounding box center [226, 69] width 324 height 22
type input "2"
type input "30"
click at [162, 52] on div "T/S" at bounding box center [181, 47] width 78 height 22
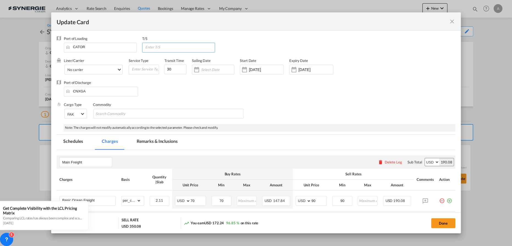
click at [160, 48] on input "Update Card Port ..." at bounding box center [180, 47] width 70 height 8
type input "[GEOGRAPHIC_DATA]"
click at [439, 223] on button "Done" at bounding box center [443, 223] width 24 height 10
type input "[DATE]"
type input "13 Sep 2025"
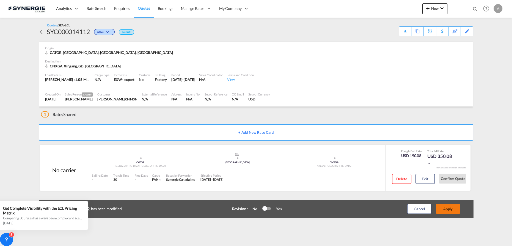
click at [444, 207] on button "Apply" at bounding box center [448, 209] width 24 height 10
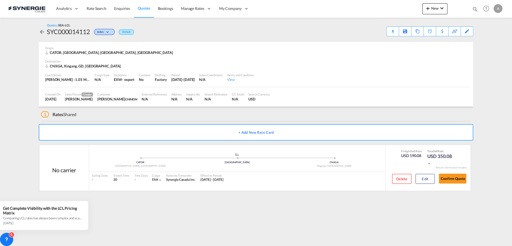
click at [63, 34] on div "SYC000014112" at bounding box center [68, 31] width 43 height 9
copy div "SYC000014112"
click at [417, 177] on button "Edit" at bounding box center [424, 179] width 19 height 10
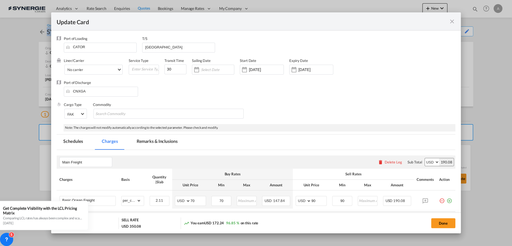
drag, startPoint x: 144, startPoint y: 146, endPoint x: 147, endPoint y: 141, distance: 6.3
click at [144, 146] on md-tab-item "Remarks & Inclusions" at bounding box center [157, 141] width 54 height 15
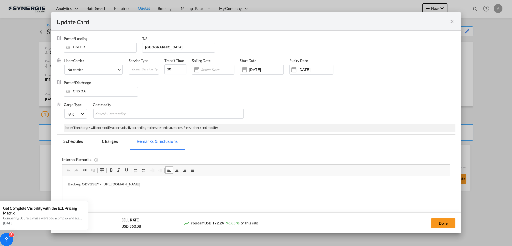
click at [257, 184] on p "Back-up ODYSSEY - https://app.frontapp.com/open/cnv_q6q47rj?key=p5OJDSzPeBs7CPD…" at bounding box center [256, 184] width 376 height 6
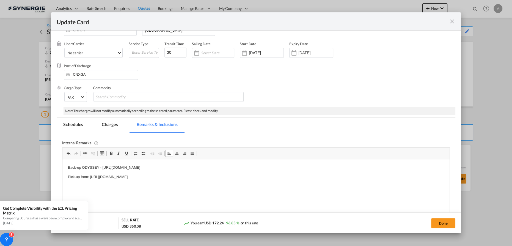
scroll to position [25, 0]
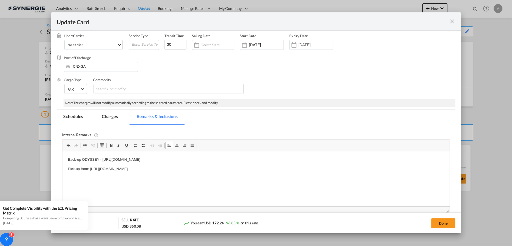
click at [107, 116] on md-tab-item "Charges" at bounding box center [109, 117] width 29 height 15
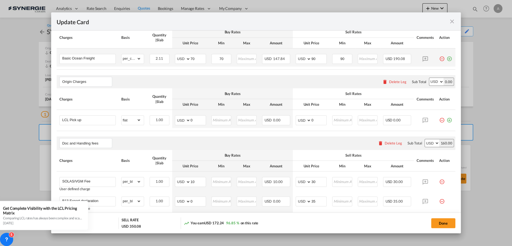
scroll to position [150, 0]
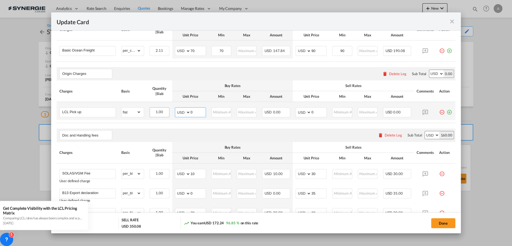
drag, startPoint x: 196, startPoint y: 112, endPoint x: 160, endPoint y: 116, distance: 36.5
click at [160, 116] on tr "LCL Pick up Please Enter Already Exists gross_weight volumetric_weight per_ship…" at bounding box center [256, 111] width 398 height 18
type input "65"
type input "150"
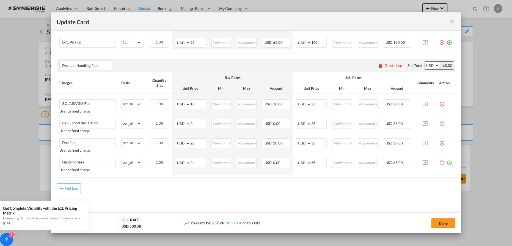
scroll to position [220, 0]
click at [158, 186] on div "Add Leg" at bounding box center [256, 188] width 398 height 10
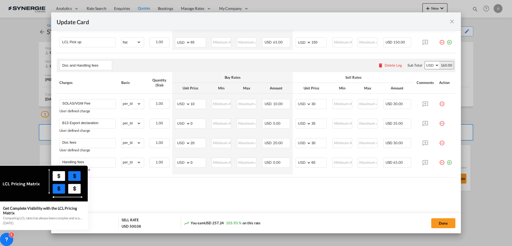
drag, startPoint x: 63, startPoint y: 220, endPoint x: 67, endPoint y: 230, distance: 11.6
click at [67, 230] on body "Analytics Reports Dashboard Rate Search Enquiries Quotes Bookings" at bounding box center [256, 123] width 512 height 246
click at [86, 165] on icon at bounding box center [87, 166] width 4 height 4
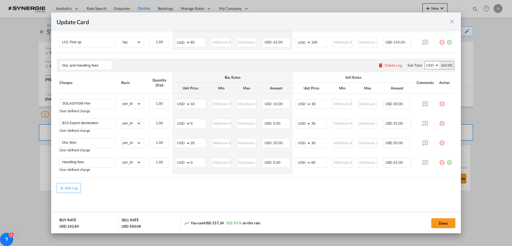
click at [120, 196] on md-content "Main Freight Please enter leg name Leg Name Already Exists Delete Leg Sub Total…" at bounding box center [256, 75] width 398 height 290
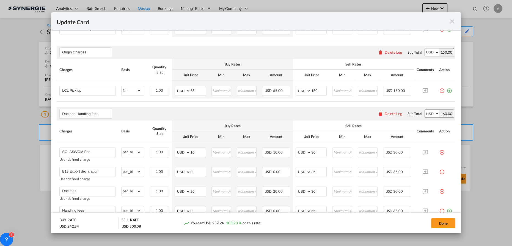
drag, startPoint x: 438, startPoint y: 225, endPoint x: 452, endPoint y: 215, distance: 16.8
click at [438, 225] on button "Done" at bounding box center [443, 223] width 24 height 10
type input "[DATE]"
type input "13 Sep 2025"
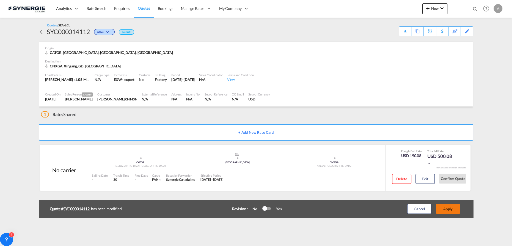
click at [448, 209] on button "Apply" at bounding box center [448, 209] width 24 height 10
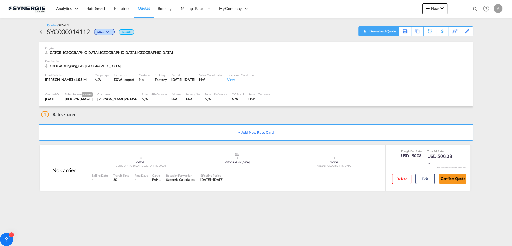
click at [376, 32] on div "Download Quote" at bounding box center [382, 31] width 28 height 9
drag, startPoint x: 489, startPoint y: 38, endPoint x: 487, endPoint y: 35, distance: 3.4
click at [488, 36] on md-content "Analytics Reports Dashboard Rate Search Enquiries Quotes Bookings" at bounding box center [256, 123] width 512 height 246
drag, startPoint x: 488, startPoint y: 43, endPoint x: 482, endPoint y: 40, distance: 7.2
click at [488, 43] on md-content "Analytics Reports Dashboard Rate Search Enquiries Quotes Bookings" at bounding box center [256, 123] width 512 height 246
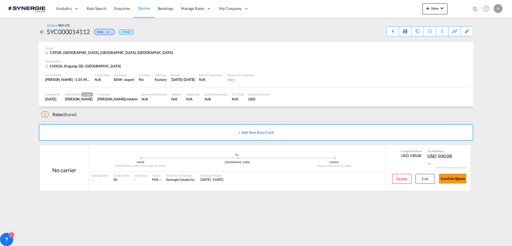
click at [366, 12] on div "Analytics Reports Dashboard Rate Search Enquiries Quotes Bookings" at bounding box center [255, 8] width 495 height 17
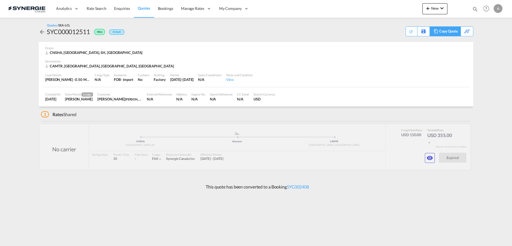
click at [448, 34] on div "Copy Quote" at bounding box center [448, 31] width 19 height 9
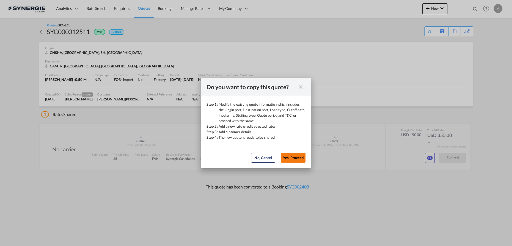
click at [296, 156] on button "Yes, Proceed" at bounding box center [293, 158] width 25 height 10
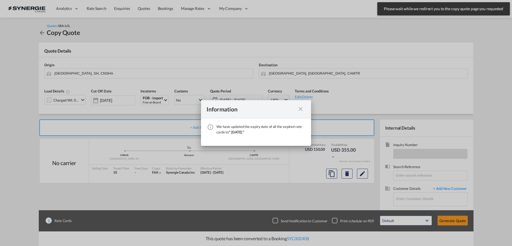
click at [299, 107] on md-icon "icon-close fg-AAA8AD cursor" at bounding box center [300, 109] width 7 height 7
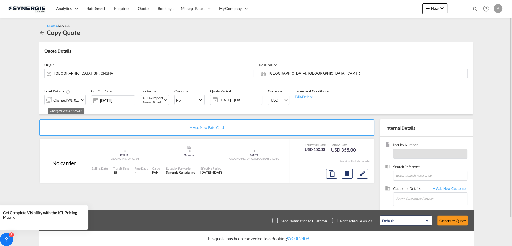
click at [63, 103] on div "Charged Wt: 0.56 W/M" at bounding box center [66, 100] width 26 height 8
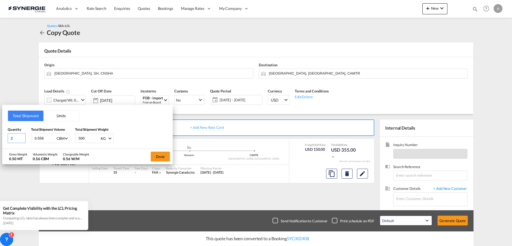
drag, startPoint x: 14, startPoint y: 138, endPoint x: 1, endPoint y: 137, distance: 13.0
click at [0, 140] on html "Analytics Reports Dashboard Rate Search Enquiries Quotes" at bounding box center [256, 123] width 512 height 246
type input "1"
type input "0.2"
type input "205"
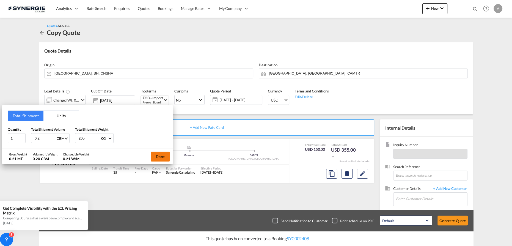
click at [155, 160] on button "Done" at bounding box center [160, 156] width 19 height 10
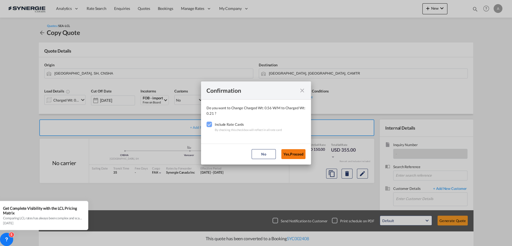
click at [294, 156] on button "Yes,Proceed" at bounding box center [293, 154] width 24 height 10
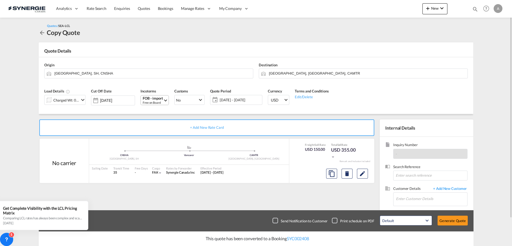
drag, startPoint x: 146, startPoint y: 101, endPoint x: 170, endPoint y: 110, distance: 25.2
click at [146, 101] on div "Free on Board" at bounding box center [153, 102] width 20 height 4
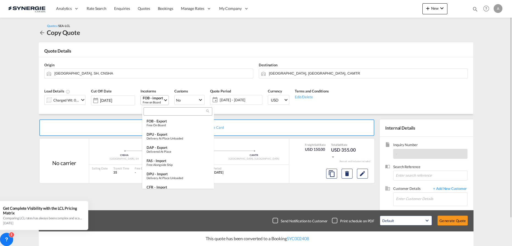
scroll to position [205, 0]
click at [173, 112] on input "search" at bounding box center [175, 111] width 61 height 5
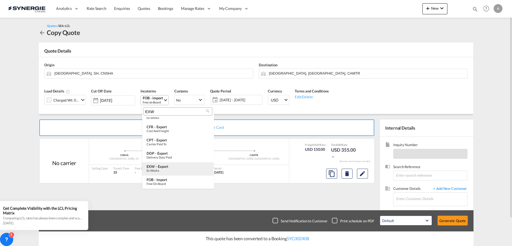
scroll to position [0, 0]
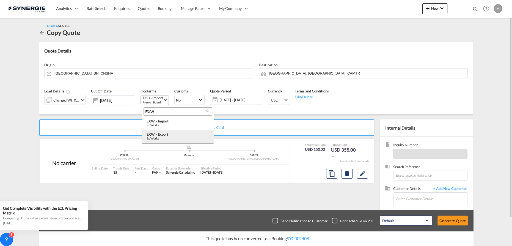
type input "EXW"
click at [171, 133] on div "EXW - export" at bounding box center [177, 134] width 63 height 4
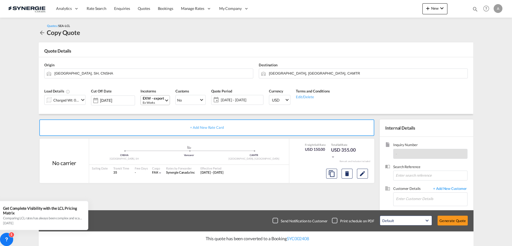
click at [161, 97] on div "EXW - export" at bounding box center [153, 98] width 21 height 4
click at [163, 121] on div "EXW - import" at bounding box center [177, 121] width 63 height 4
click at [232, 98] on span "[DATE] - [DATE]" at bounding box center [241, 99] width 41 height 5
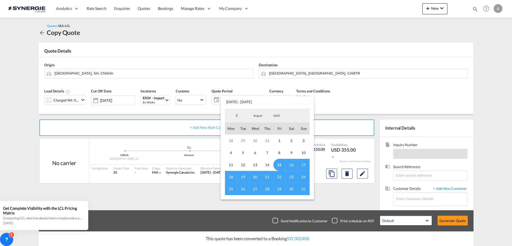
click at [276, 164] on span "15" at bounding box center [279, 165] width 12 height 12
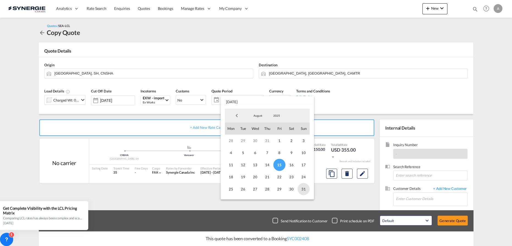
click at [299, 188] on span "31" at bounding box center [303, 189] width 12 height 12
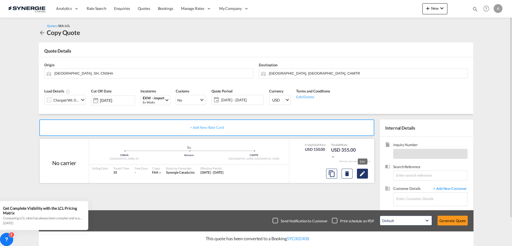
click at [363, 174] on md-icon "Edit" at bounding box center [362, 173] width 7 height 7
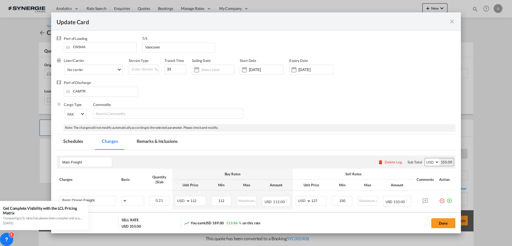
select select "per_w/m"
select select "per_hbl"
select select "per_bl"
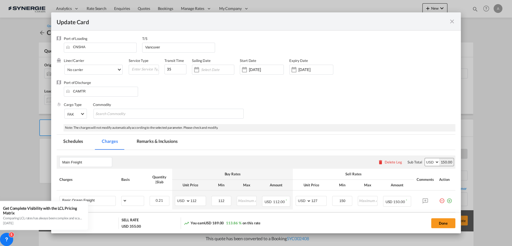
select select "per_bl"
select select "per_shipment"
click at [254, 70] on input "[DATE]" at bounding box center [266, 69] width 35 height 4
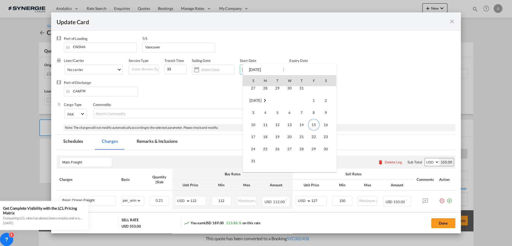
scroll to position [127230, 0]
drag, startPoint x: 310, startPoint y: 111, endPoint x: 313, endPoint y: 99, distance: 13.0
click at [311, 112] on span "15" at bounding box center [314, 113] width 12 height 12
type input "[DATE]"
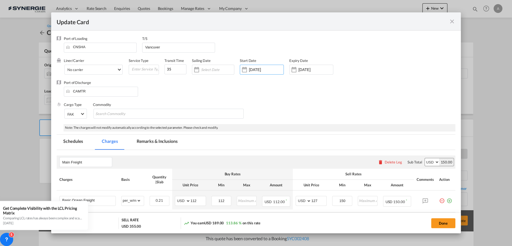
drag, startPoint x: 319, startPoint y: 68, endPoint x: 319, endPoint y: 77, distance: 9.6
click at [319, 68] on input "[DATE]" at bounding box center [315, 69] width 35 height 4
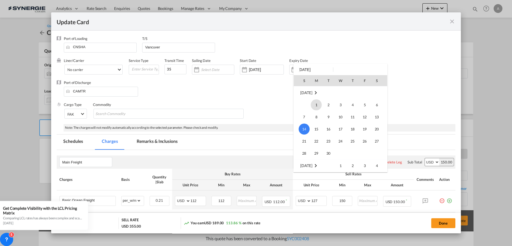
scroll to position [23, 0]
click at [304, 128] on span "31" at bounding box center [303, 130] width 11 height 11
type input "31 Aug 2025"
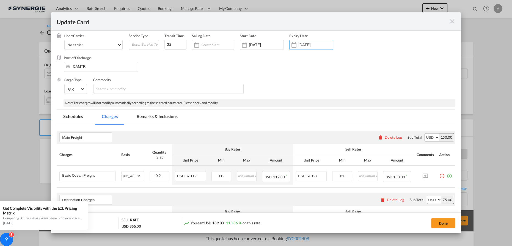
scroll to position [50, 0]
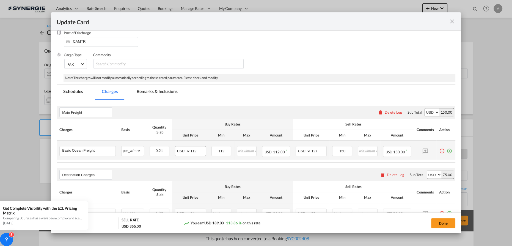
click at [193, 154] on md-input-container "AED AFN ALL AMD ANG AOA ARS AUD AWG AZN BAM BBD BDT BGN BHD BIF BMD BND BOB BRL…" at bounding box center [190, 151] width 31 height 10
drag, startPoint x: 193, startPoint y: 152, endPoint x: 176, endPoint y: 151, distance: 16.2
click at [177, 151] on md-input-container "AED AFN ALL AMD ANG AOA ARS AUD AWG AZN BAM BBD BDT BGN BHD BIF BMD BND BOB BRL…" at bounding box center [190, 151] width 31 height 10
type input "2"
click at [223, 151] on input "112" at bounding box center [221, 150] width 19 height 8
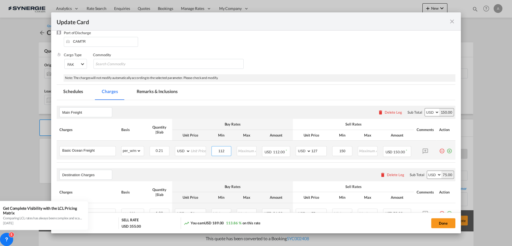
drag, startPoint x: 223, startPoint y: 151, endPoint x: 212, endPoint y: 149, distance: 11.1
click at [214, 150] on input "112" at bounding box center [221, 150] width 19 height 8
click at [199, 148] on input "Update CardPort of ..." at bounding box center [197, 150] width 15 height 8
type input "66"
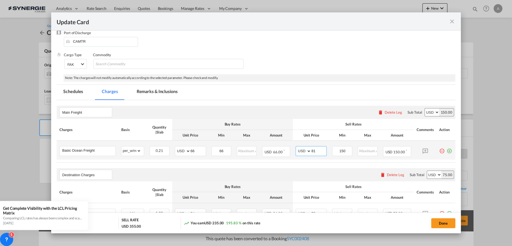
type input "81"
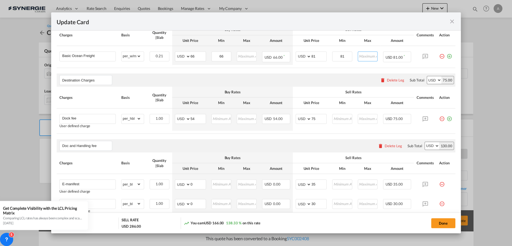
scroll to position [150, 0]
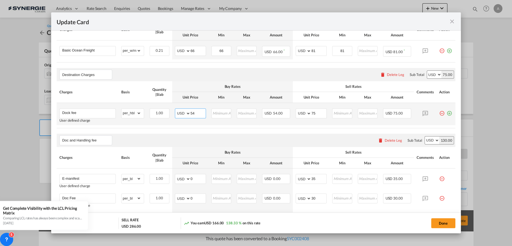
click at [195, 114] on input "54" at bounding box center [197, 113] width 15 height 8
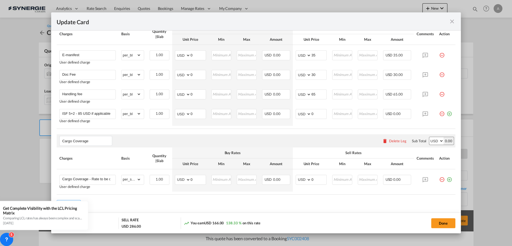
scroll to position [289, 0]
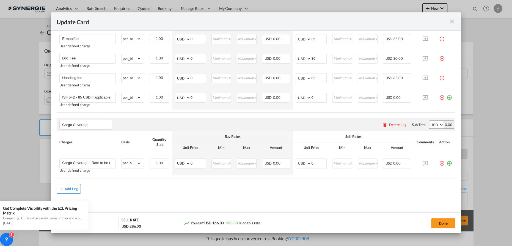
click at [70, 187] on div "Add Leg" at bounding box center [71, 188] width 13 height 3
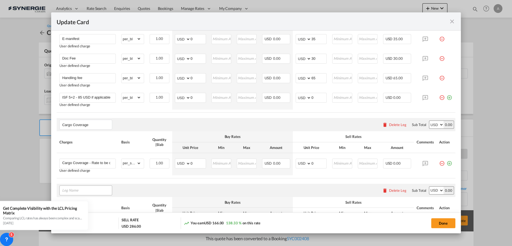
click at [99, 188] on input "Leg Name" at bounding box center [87, 190] width 50 height 8
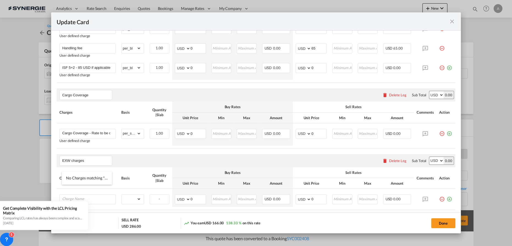
scroll to position [339, 0]
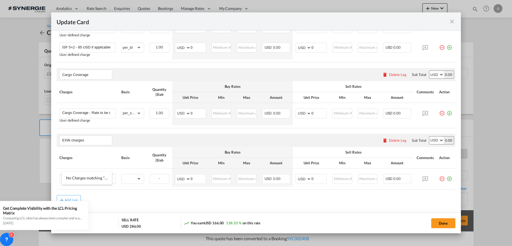
drag, startPoint x: 81, startPoint y: 139, endPoint x: 45, endPoint y: 138, distance: 36.8
click at [45, 138] on div "Update Card Port of Loading CNSHA T/S Vancuver Liner/Carrier No carrier 2HM LOG…" at bounding box center [256, 122] width 512 height 245
click at [85, 152] on span "Origin Charges" at bounding box center [79, 150] width 26 height 5
type input "Origin Charges"
click at [104, 174] on div "Update CardPort of ..." at bounding box center [87, 179] width 56 height 10
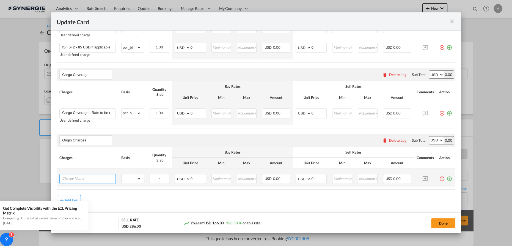
click at [103, 175] on input "Charge Name" at bounding box center [88, 178] width 53 height 8
click at [92, 176] on input "Charge Name" at bounding box center [88, 178] width 53 height 8
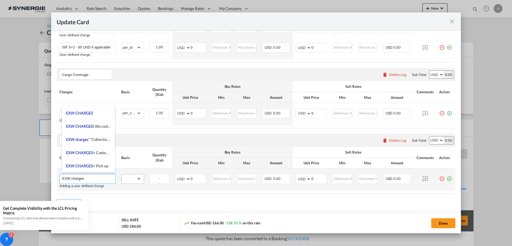
type input "EXW charges"
click at [135, 179] on select "gross_weight volumetric_weight per_shipment per_bl per_km per_hawb per_kg flat …" at bounding box center [130, 178] width 19 height 9
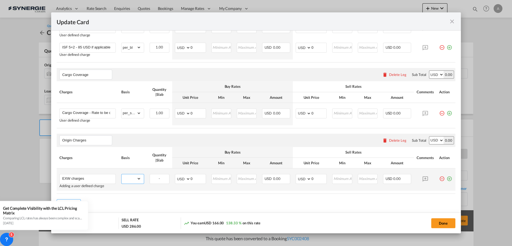
select select "per_shipment"
click at [121, 174] on select "gross_weight volumetric_weight per_shipment per_bl per_km per_hawb per_kg flat …" at bounding box center [130, 178] width 19 height 9
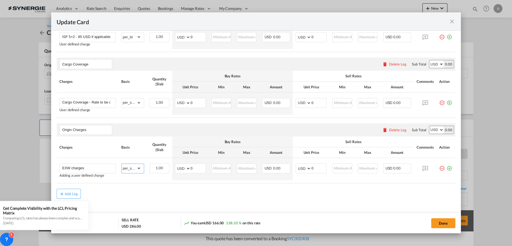
scroll to position [355, 0]
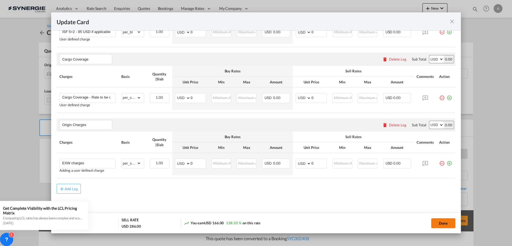
click at [447, 224] on button "Done" at bounding box center [443, 223] width 24 height 10
type input "[DATE]"
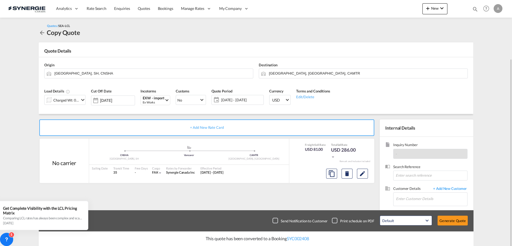
scroll to position [31, 0]
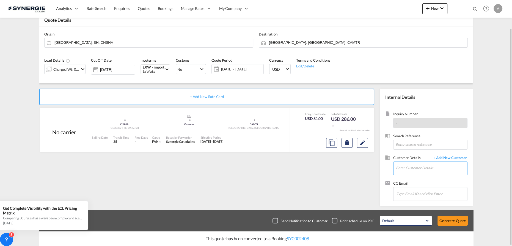
click at [414, 172] on input "Enter Customer Details" at bounding box center [431, 168] width 71 height 12
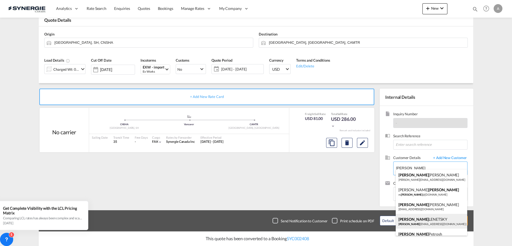
click at [423, 221] on div "ADAM LENETSKY adam lenetsky@allenbearings.com | ALLEN BEARINGS" at bounding box center [431, 221] width 72 height 15
type input "ALLEN BEARINGS, ADAM LENETSKY, adamlenetsky@allenbearings.com"
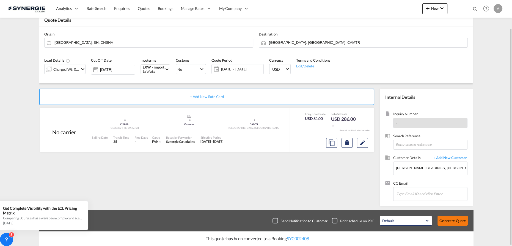
click at [461, 223] on button "Generate Quote" at bounding box center [452, 220] width 30 height 10
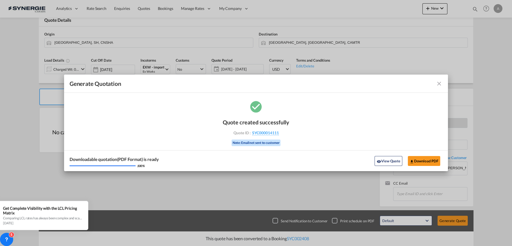
click at [393, 158] on button "View Quote" at bounding box center [387, 161] width 27 height 10
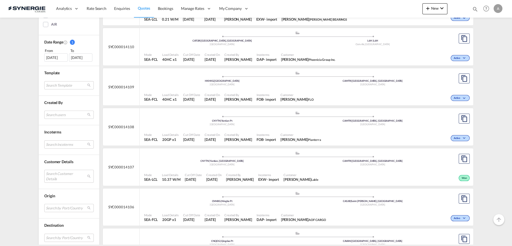
scroll to position [175, 0]
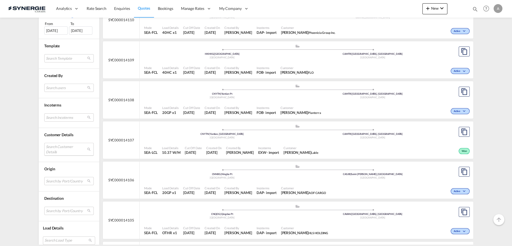
click at [62, 145] on md-select "Search Customer Details user name user [PERSON_NAME] [PERSON_NAME][EMAIL_ADDRES…" at bounding box center [68, 149] width 49 height 13
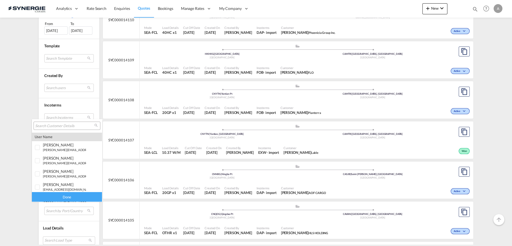
click at [62, 126] on input "search" at bounding box center [64, 125] width 59 height 5
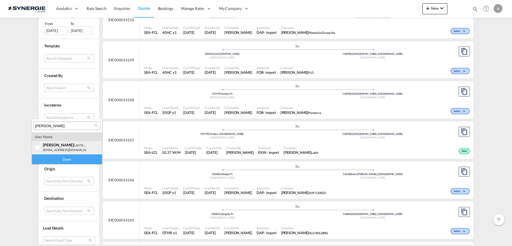
type input "elisabeth"
click at [50, 152] on md-option "user elisabeth Lacroix elacroix@h-kennedy.com | h kennedy" at bounding box center [67, 147] width 70 height 13
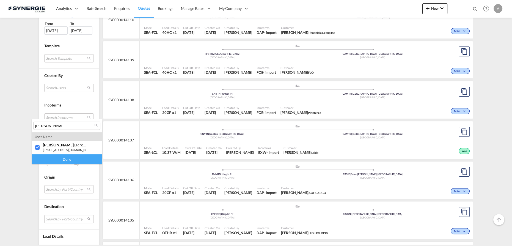
click at [52, 159] on div "Done" at bounding box center [67, 159] width 70 height 10
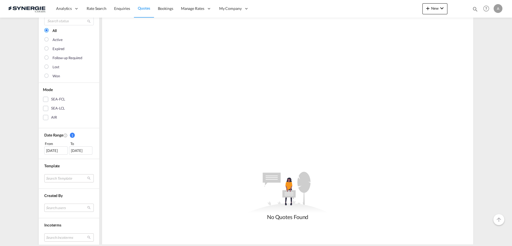
scroll to position [25, 0]
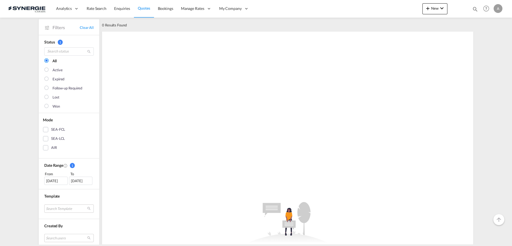
click at [53, 181] on div "16 Jul 2025" at bounding box center [55, 180] width 23 height 8
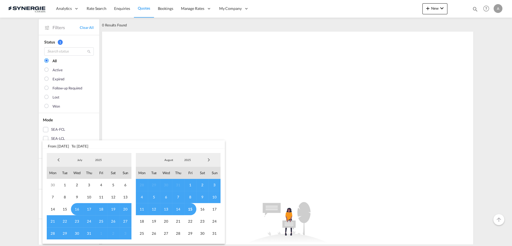
click at [100, 164] on div "July January February March April May June July August September October Novemb…" at bounding box center [89, 160] width 85 height 14
click at [99, 159] on span "2025" at bounding box center [99, 160] width 18 height 4
click at [102, 137] on md-option "2023" at bounding box center [103, 133] width 37 height 13
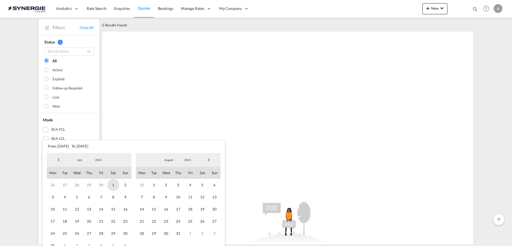
click at [112, 187] on span "1" at bounding box center [113, 185] width 12 height 12
click at [185, 155] on div "August January February March April May June July August September October Nove…" at bounding box center [178, 160] width 85 height 14
click at [188, 161] on span "2023" at bounding box center [188, 160] width 18 height 4
click at [189, 185] on md-option "2025" at bounding box center [192, 186] width 37 height 13
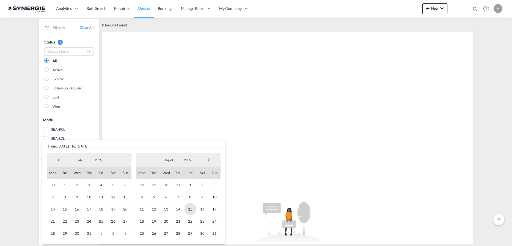
click at [192, 210] on span "15" at bounding box center [190, 209] width 12 height 12
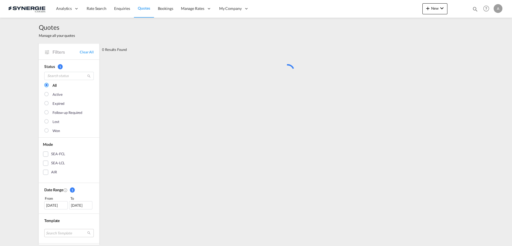
scroll to position [0, 0]
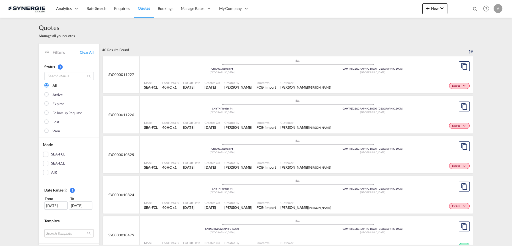
click at [285, 74] on div ".a{fill:#aaa8ad;} .a{fill:#aaa8ad;} CNXMG | Xiamen Pt China CAMTR | Montreal, Q…" at bounding box center [297, 67] width 306 height 16
click at [270, 79] on div "Incoterms FOB - import" at bounding box center [266, 85] width 24 height 14
click at [267, 79] on div "Incoterms FOB - import" at bounding box center [266, 85] width 24 height 14
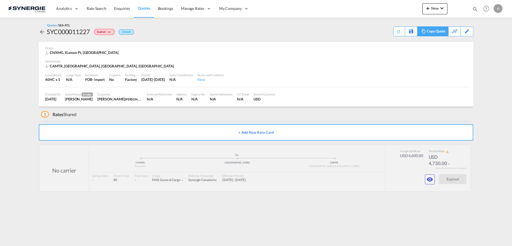
click at [442, 33] on div "Copy Quote" at bounding box center [436, 31] width 19 height 9
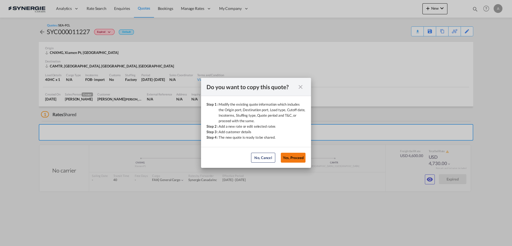
click at [297, 156] on button "Yes, Proceed" at bounding box center [293, 158] width 25 height 10
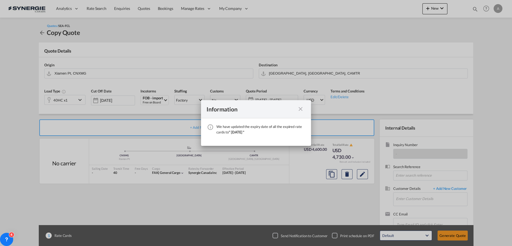
click at [303, 107] on md-icon "icon-close fg-AAA8AD cursor" at bounding box center [300, 109] width 7 height 7
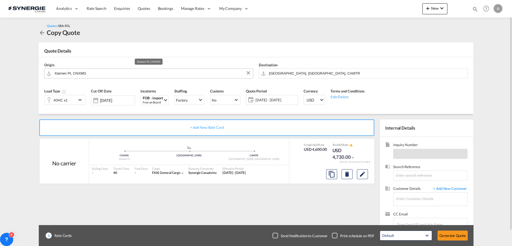
click at [136, 75] on input "Xiamen Pt, CNXMG" at bounding box center [152, 73] width 196 height 10
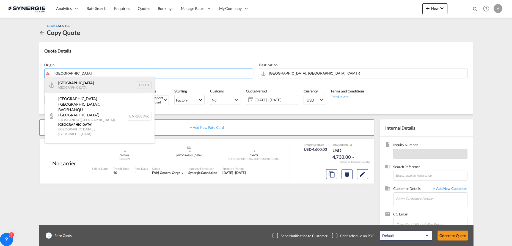
click at [92, 83] on div "Shanghai [GEOGRAPHIC_DATA] CNSHA" at bounding box center [100, 85] width 110 height 16
type input "[GEOGRAPHIC_DATA], [GEOGRAPHIC_DATA]"
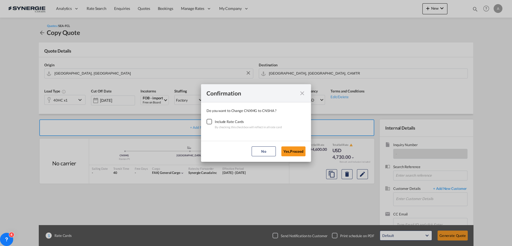
click at [206, 124] on div "Checkbox No Ink" at bounding box center [208, 121] width 5 height 5
click at [299, 150] on button "Yes,Proceed" at bounding box center [293, 151] width 24 height 10
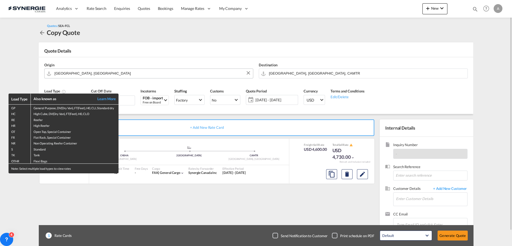
drag, startPoint x: 106, startPoint y: 72, endPoint x: 119, endPoint y: 73, distance: 13.2
click at [106, 72] on div "Load Type Also known as Learn More GP General Purpose, DV(Dry Van), FT(Feet), H…" at bounding box center [256, 123] width 512 height 246
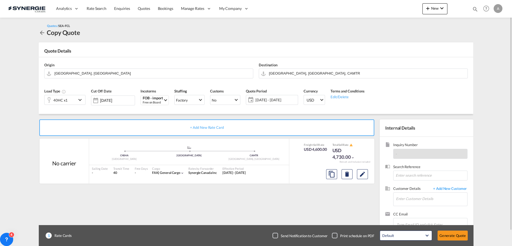
click at [262, 101] on span "[DATE] - [DATE]" at bounding box center [275, 99] width 41 height 5
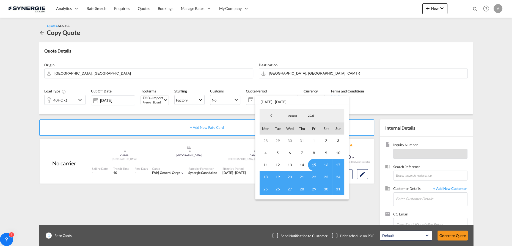
click at [316, 164] on span "15" at bounding box center [314, 165] width 12 height 12
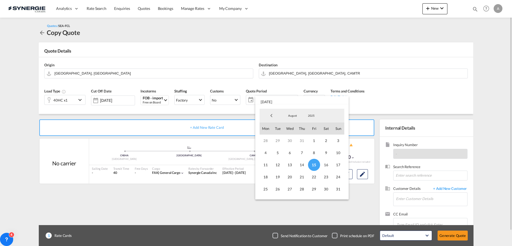
click at [336, 190] on span "31" at bounding box center [338, 189] width 12 height 12
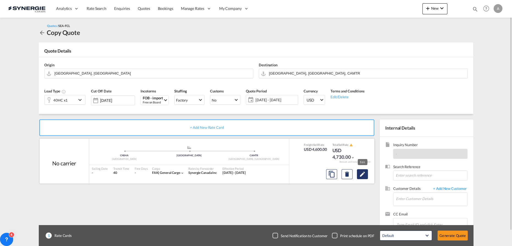
click at [363, 177] on button "Edit" at bounding box center [362, 174] width 11 height 10
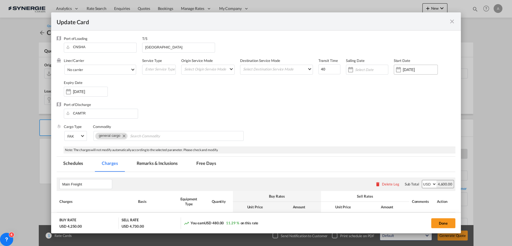
select select "per container"
select select "per B/L"
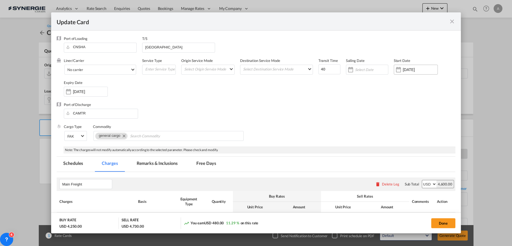
select select "per shipment"
click at [411, 70] on input "[DATE]" at bounding box center [420, 69] width 35 height 4
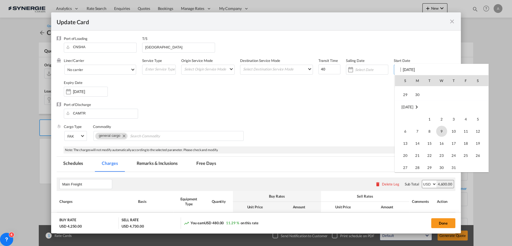
scroll to position [127209, 0]
click at [468, 130] on span "15" at bounding box center [466, 133] width 12 height 12
type input "[DATE]"
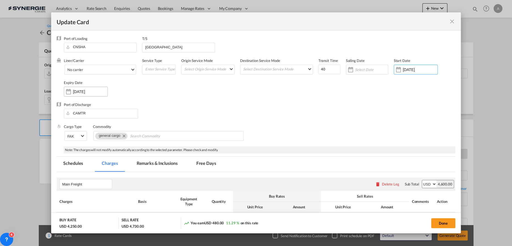
click at [90, 88] on div "[DATE]" at bounding box center [86, 92] width 44 height 10
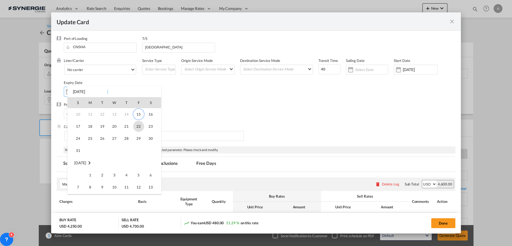
scroll to position [25, 0]
click at [79, 149] on span "31" at bounding box center [78, 150] width 11 height 11
type input "[DATE]"
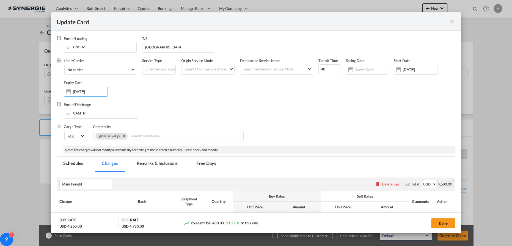
drag, startPoint x: 157, startPoint y: 165, endPoint x: 169, endPoint y: 155, distance: 15.8
click at [157, 165] on md-tab-item "Remarks & Inclusions" at bounding box center [157, 163] width 54 height 15
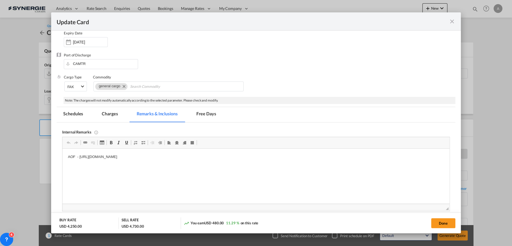
scroll to position [50, 0]
drag, startPoint x: 242, startPoint y: 157, endPoint x: 5, endPoint y: 150, distance: 236.4
click at [62, 150] on html "AOF - [URL][DOMAIN_NAME]" at bounding box center [255, 156] width 387 height 17
click at [108, 113] on md-tab-item "Charges" at bounding box center [109, 114] width 29 height 15
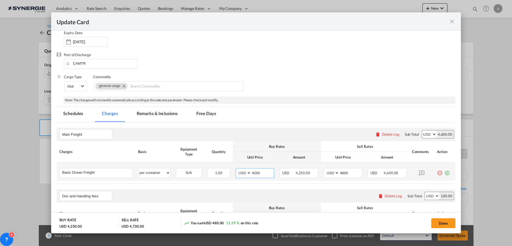
drag, startPoint x: 266, startPoint y: 175, endPoint x: 231, endPoint y: 171, distance: 35.6
click at [219, 170] on tr "Basic Ocean Freight Please Enter User Defined Charges Cannot Be Published per e…" at bounding box center [256, 171] width 398 height 18
type input "3606"
click at [342, 170] on input "4600" at bounding box center [350, 172] width 23 height 8
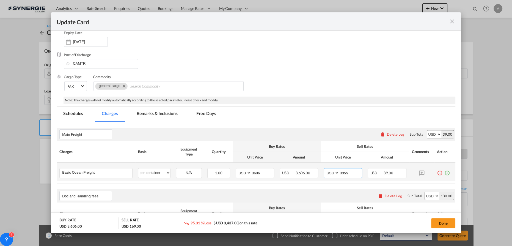
type input "3955"
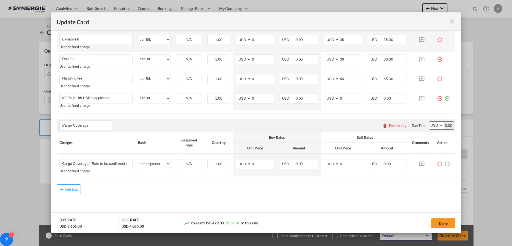
scroll to position [246, 0]
click at [440, 222] on button "Done" at bounding box center [443, 223] width 24 height 10
type input "[DATE]"
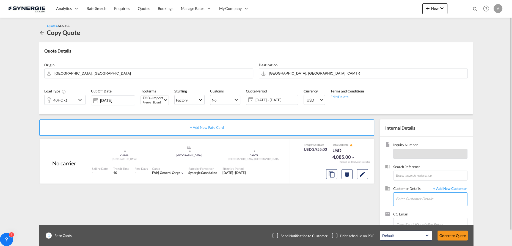
click at [424, 198] on input "Enter Customer Details" at bounding box center [431, 198] width 71 height 12
click at [418, 186] on div "[PERSON_NAME] [EMAIL_ADDRESS][DOMAIN_NAME][PERSON_NAME] | [PERSON_NAME]" at bounding box center [450, 184] width 110 height 15
type input "[PERSON_NAME], [PERSON_NAME], [EMAIL_ADDRESS][DOMAIN_NAME][PERSON_NAME]"
click at [454, 236] on button "Generate Quote" at bounding box center [452, 235] width 30 height 10
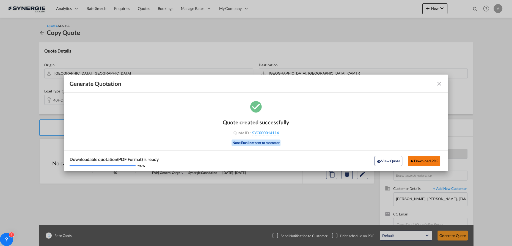
click at [432, 159] on button "Download PDF" at bounding box center [424, 161] width 33 height 10
click at [394, 159] on button "View Quote" at bounding box center [387, 161] width 27 height 10
